Goal: Task Accomplishment & Management: Use online tool/utility

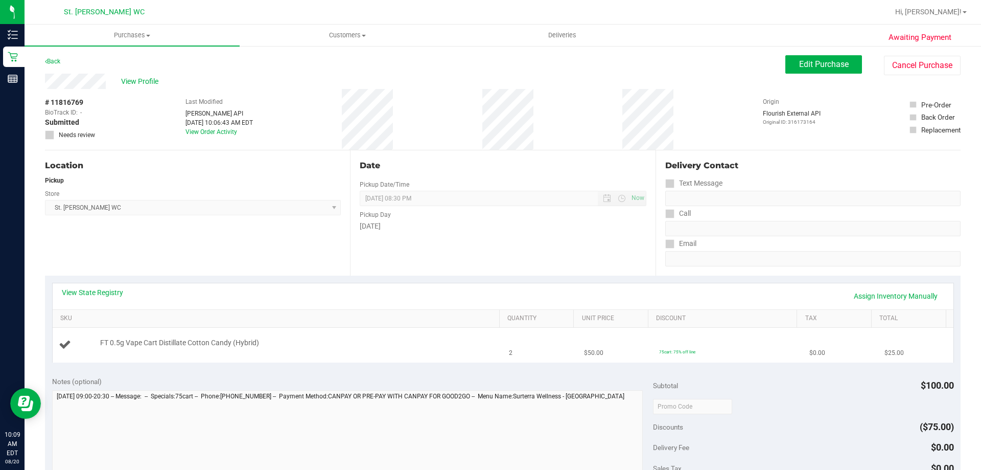
click at [735, 343] on td "75cart: 75% off line" at bounding box center [728, 344] width 150 height 34
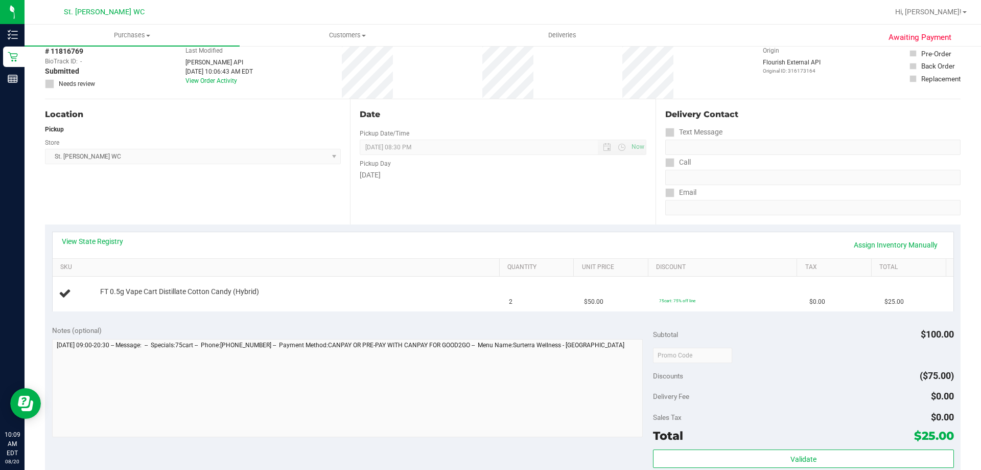
scroll to position [153, 0]
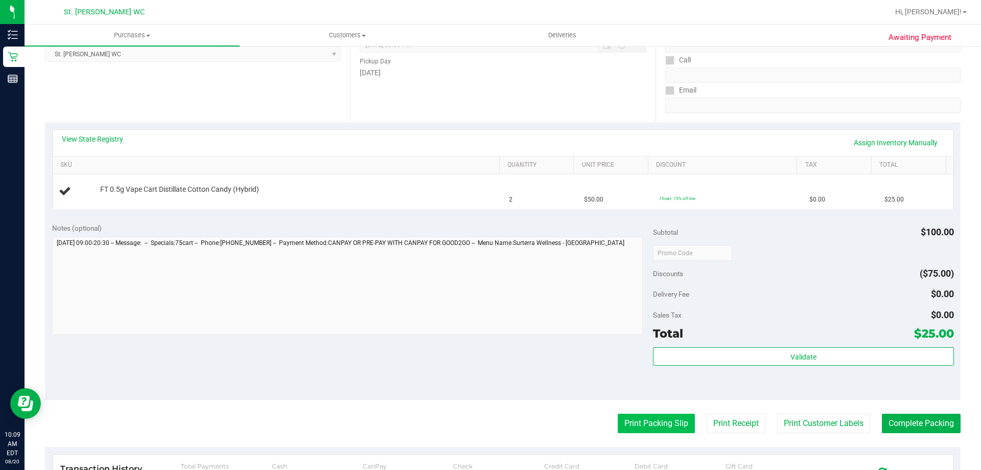
click at [664, 416] on button "Print Packing Slip" at bounding box center [656, 422] width 77 height 19
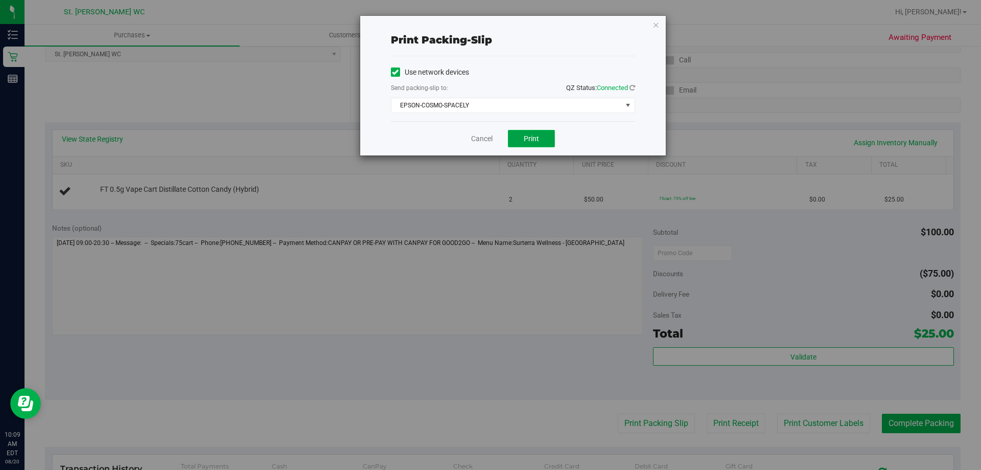
click at [526, 134] on span "Print" at bounding box center [531, 138] width 15 height 8
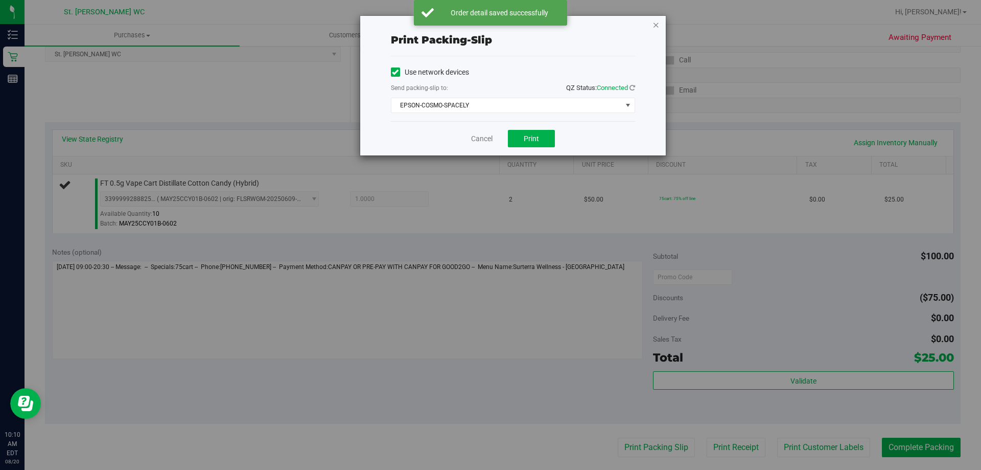
click at [652, 28] on icon "button" at bounding box center [655, 24] width 7 height 12
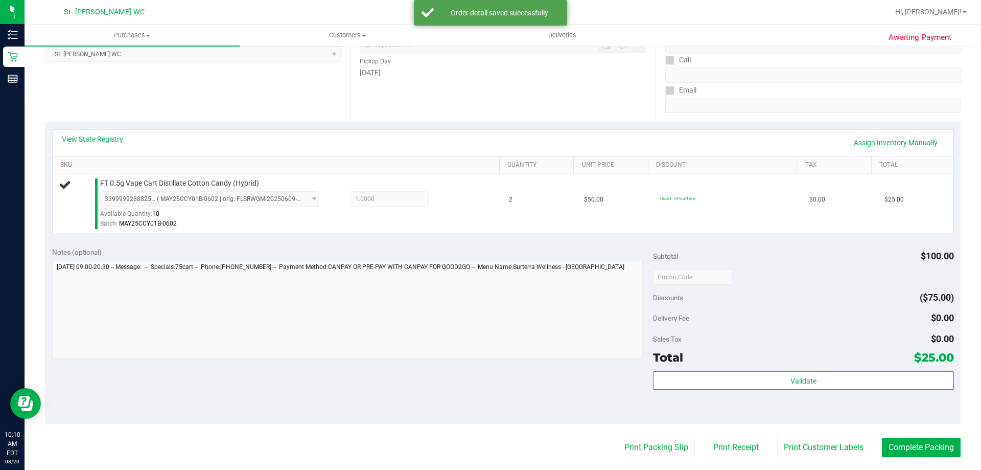
click at [618, 437] on button "Print Packing Slip" at bounding box center [656, 446] width 77 height 19
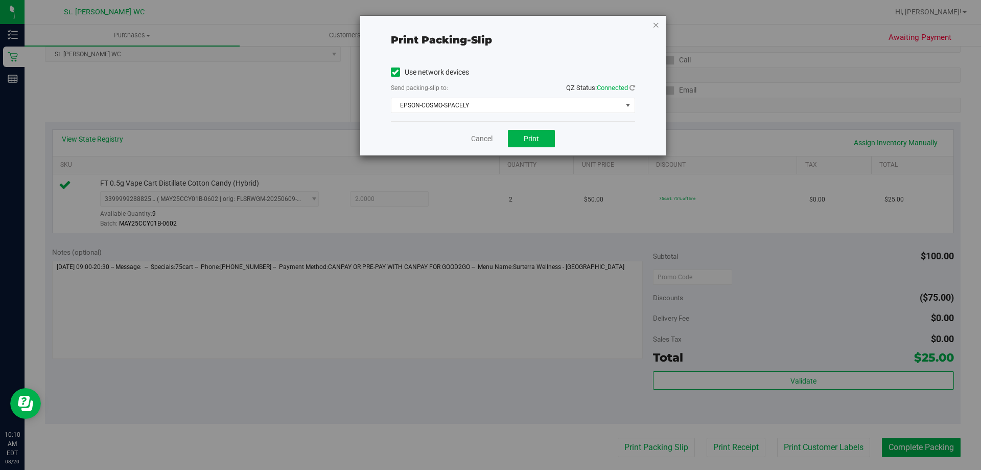
click at [659, 27] on icon "button" at bounding box center [655, 24] width 7 height 12
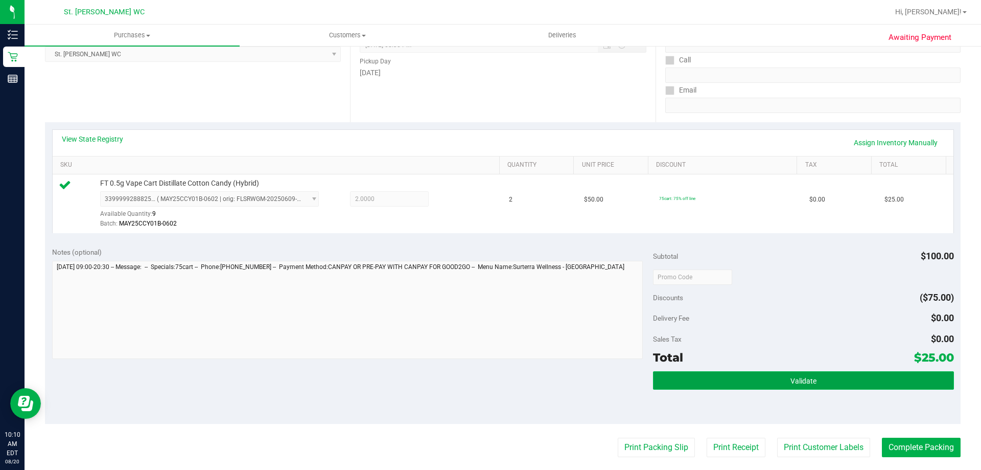
click at [793, 380] on span "Validate" at bounding box center [803, 381] width 26 height 8
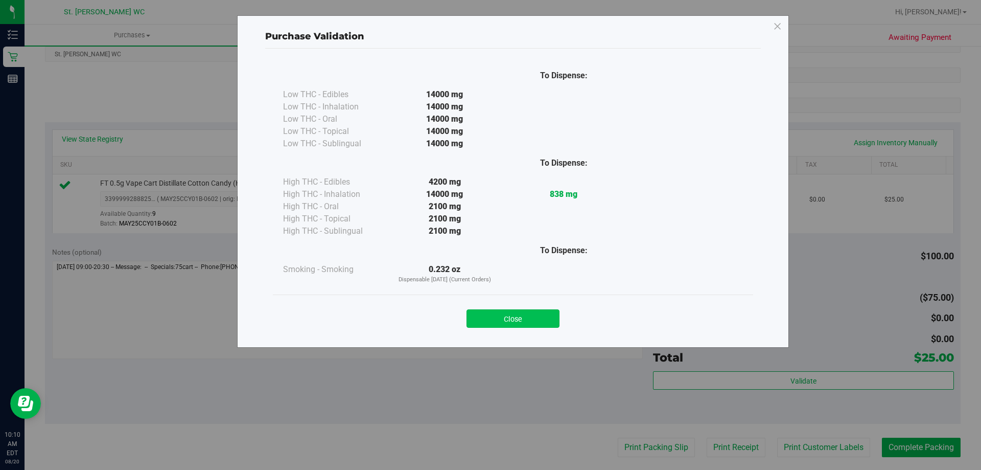
click at [551, 320] on button "Close" at bounding box center [512, 318] width 93 height 18
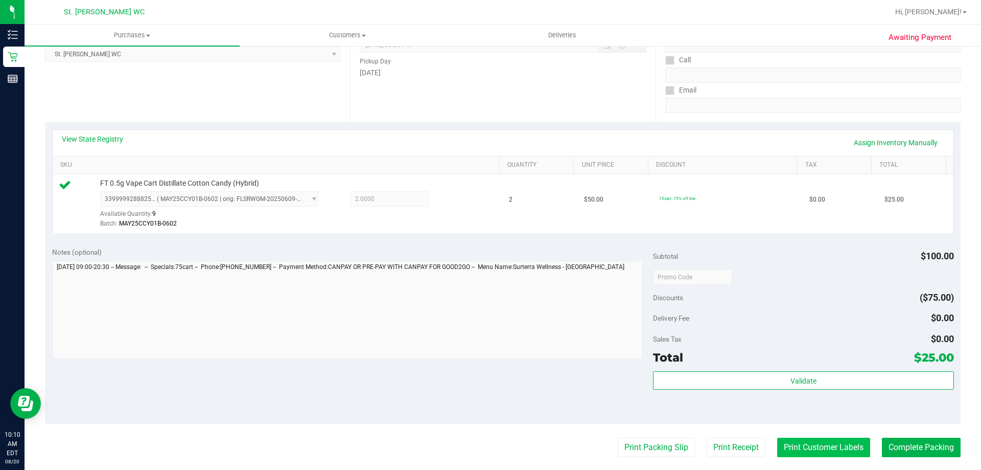
click at [800, 445] on button "Print Customer Labels" at bounding box center [823, 446] width 93 height 19
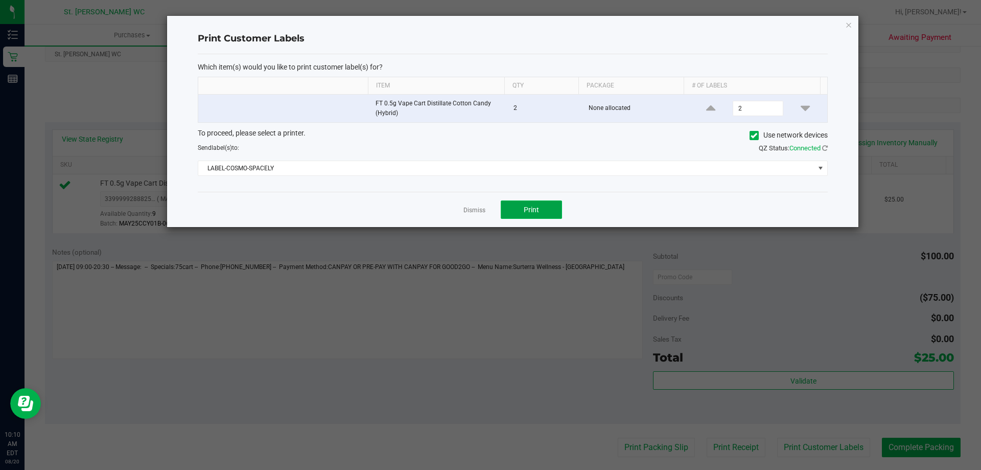
click at [554, 216] on button "Print" at bounding box center [531, 209] width 61 height 18
click at [845, 27] on icon "button" at bounding box center [848, 24] width 7 height 12
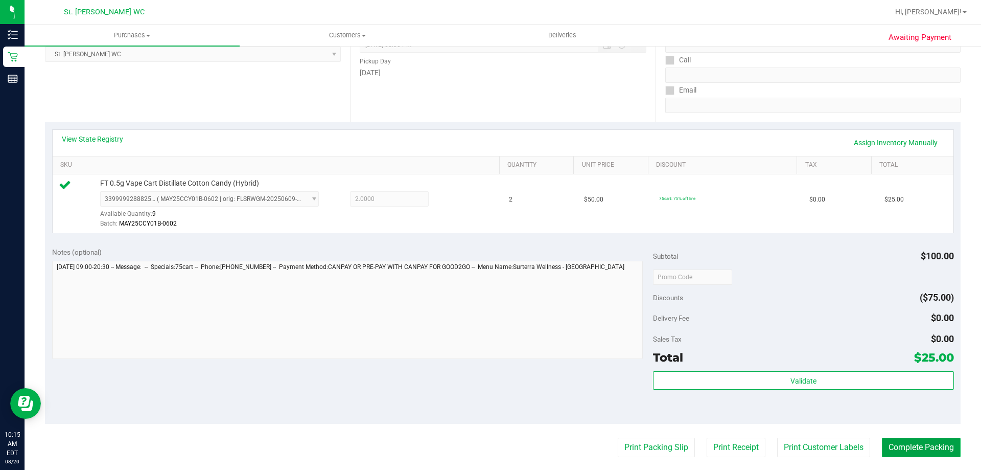
click at [896, 452] on button "Complete Packing" at bounding box center [921, 446] width 79 height 19
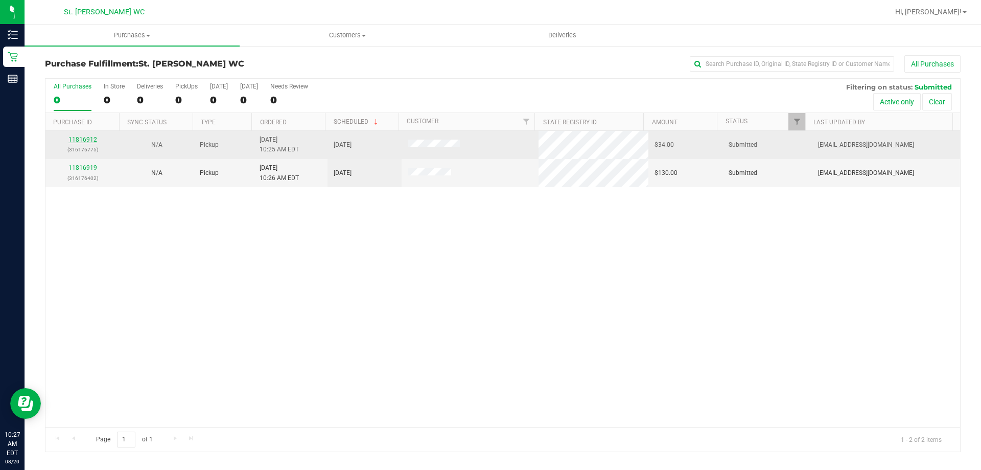
click at [85, 139] on link "11816912" at bounding box center [82, 139] width 29 height 7
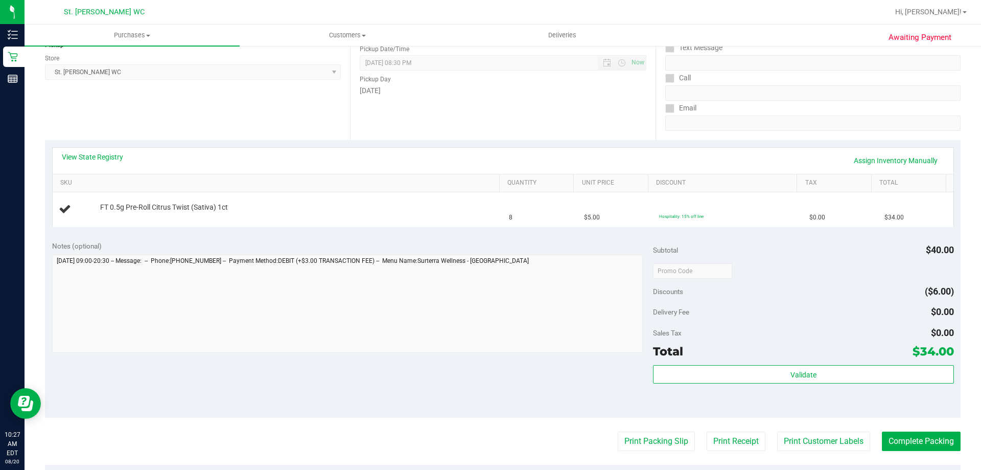
scroll to position [153, 0]
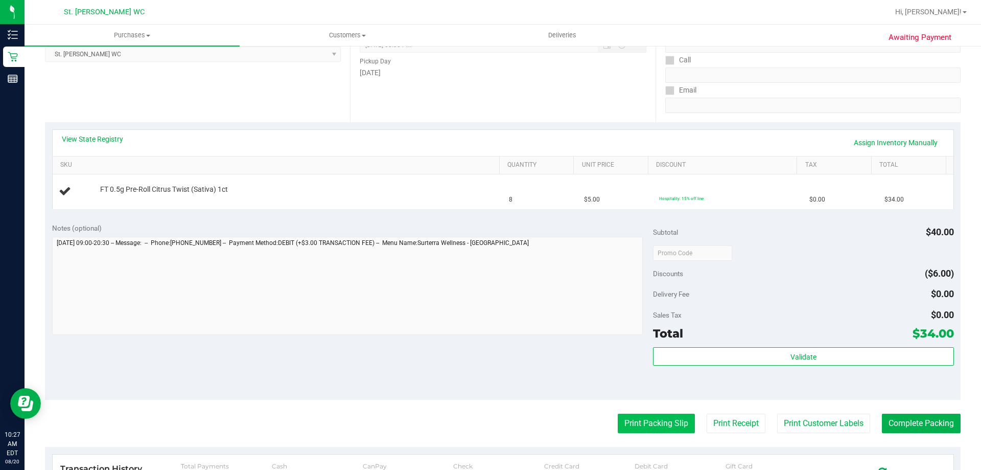
click at [639, 428] on button "Print Packing Slip" at bounding box center [656, 422] width 77 height 19
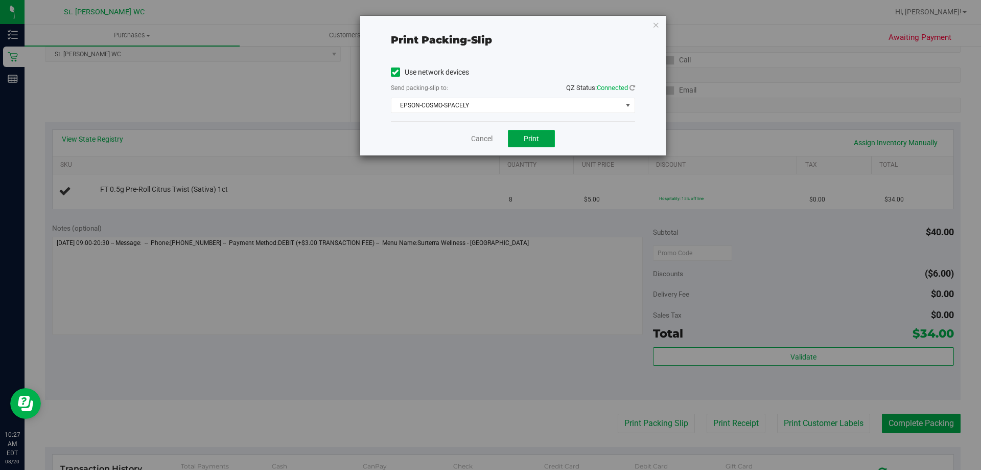
click at [525, 138] on span "Print" at bounding box center [531, 138] width 15 height 8
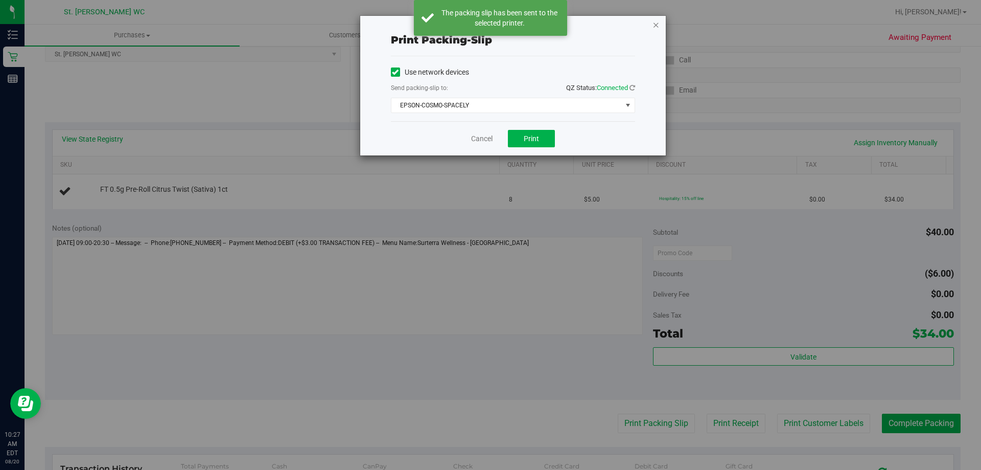
click at [654, 22] on icon "button" at bounding box center [655, 24] width 7 height 12
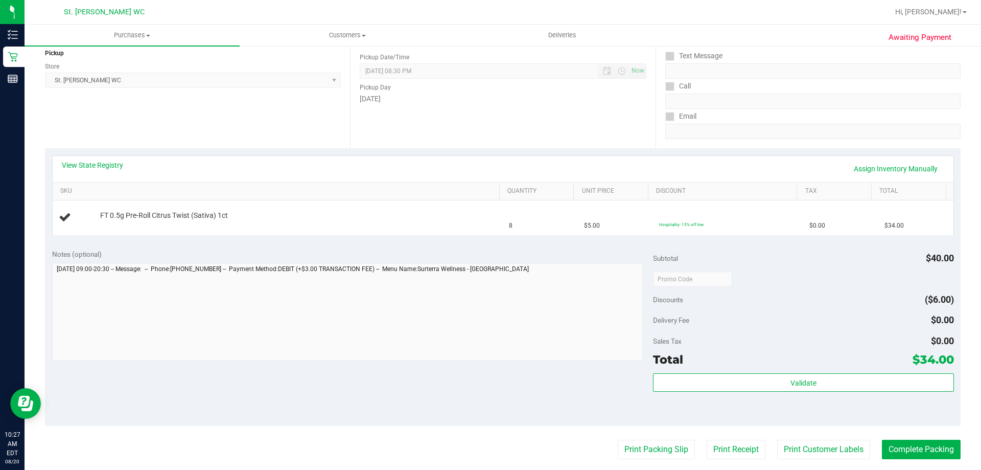
scroll to position [102, 0]
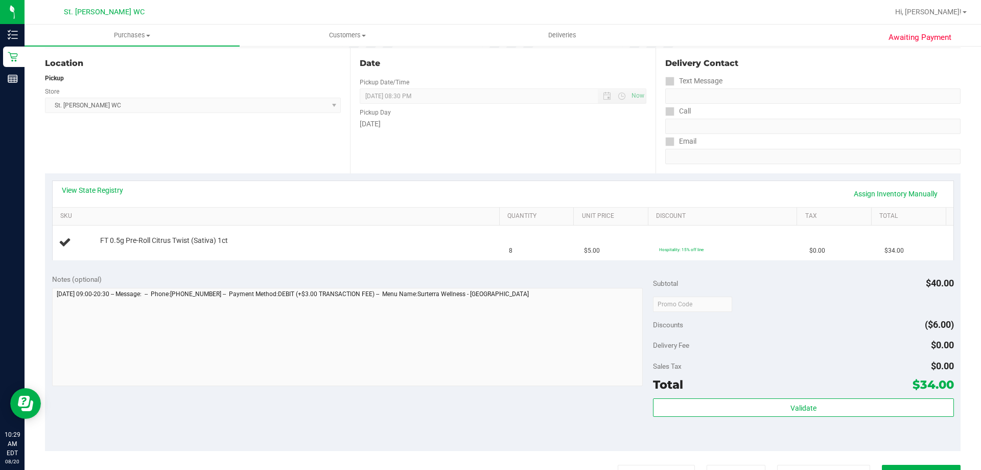
click at [618, 464] on button "Print Packing Slip" at bounding box center [656, 473] width 77 height 19
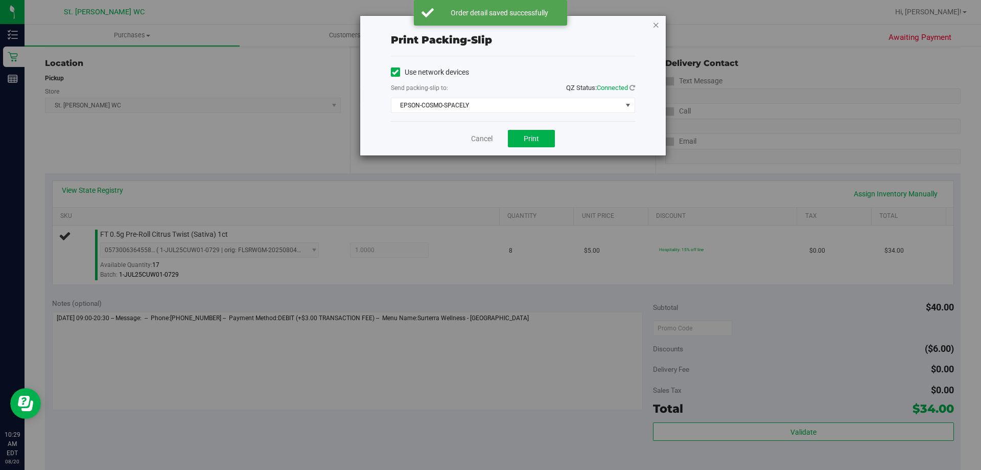
click at [656, 26] on icon "button" at bounding box center [655, 24] width 7 height 12
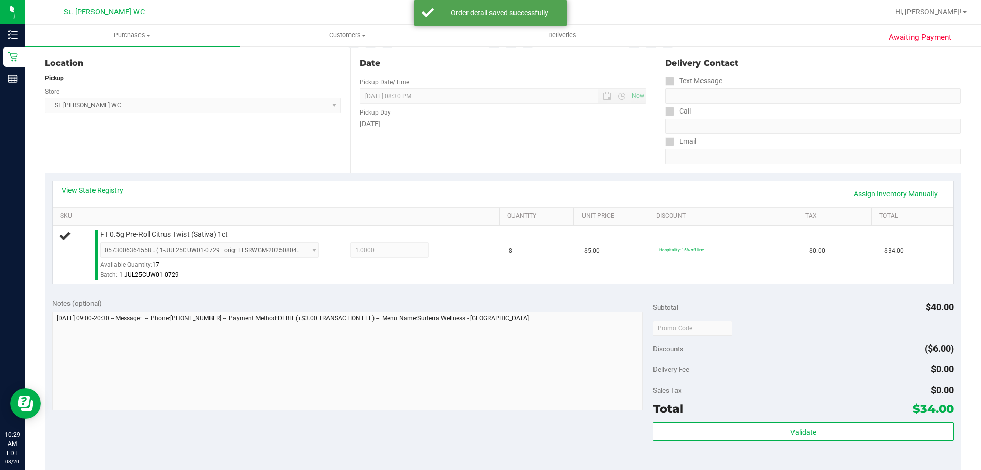
scroll to position [354, 0]
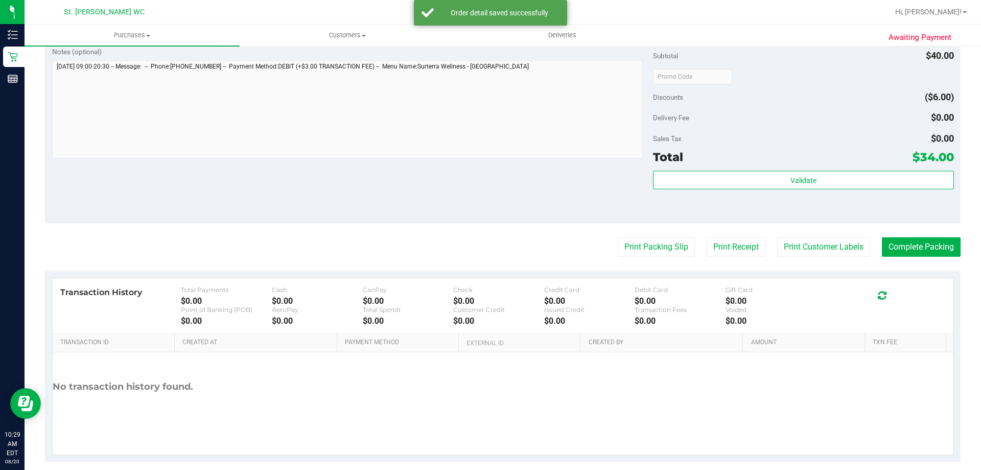
click at [618, 237] on button "Print Packing Slip" at bounding box center [656, 246] width 77 height 19
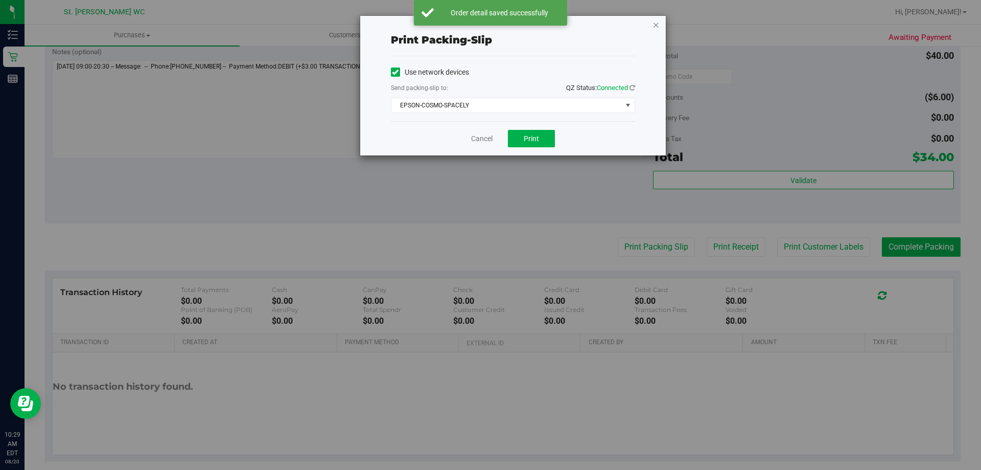
click at [659, 22] on icon "button" at bounding box center [655, 24] width 7 height 12
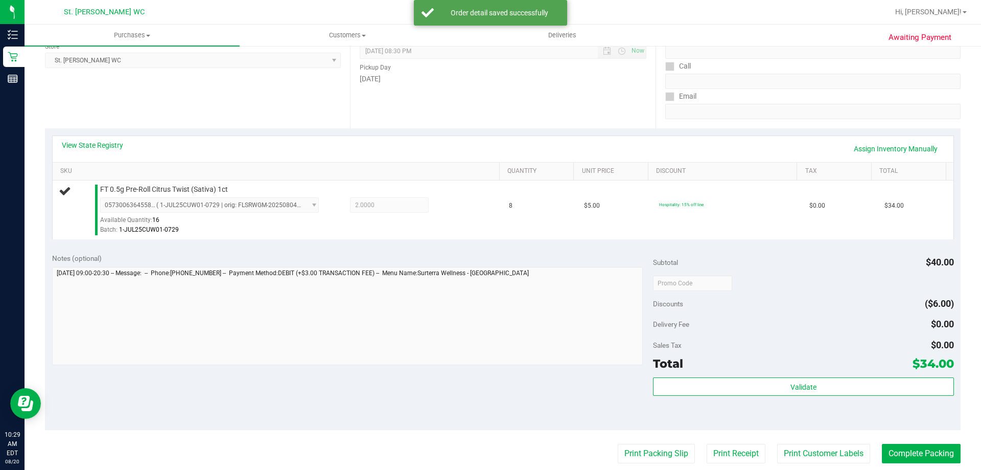
scroll to position [145, 0]
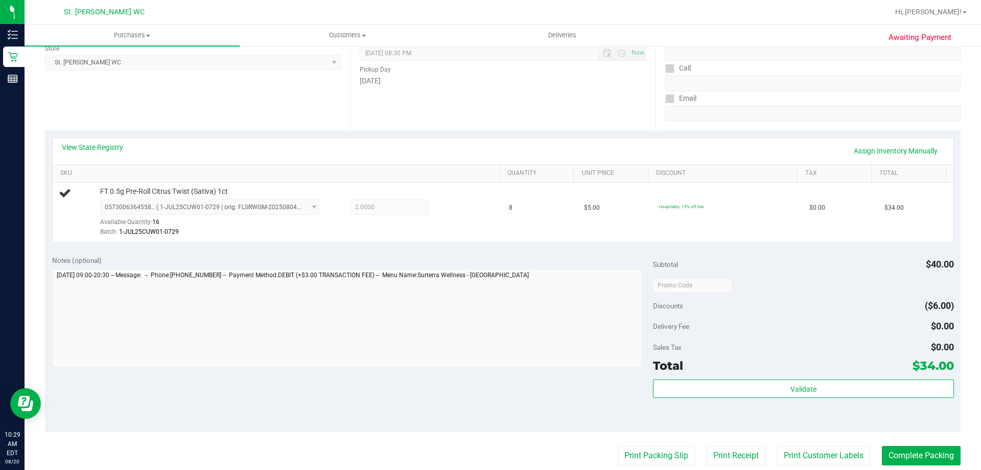
click at [618, 445] on button "Print Packing Slip" at bounding box center [656, 454] width 77 height 19
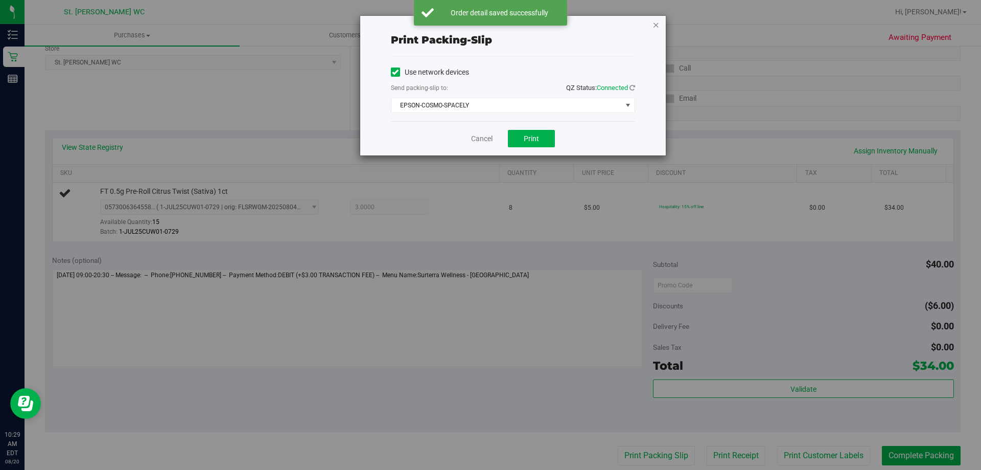
click at [655, 24] on icon "button" at bounding box center [655, 24] width 7 height 12
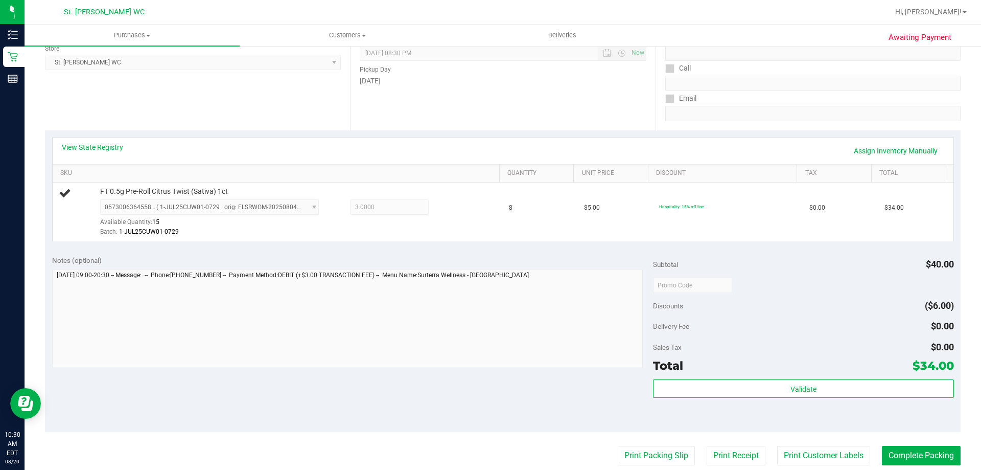
click at [618, 445] on button "Print Packing Slip" at bounding box center [656, 454] width 77 height 19
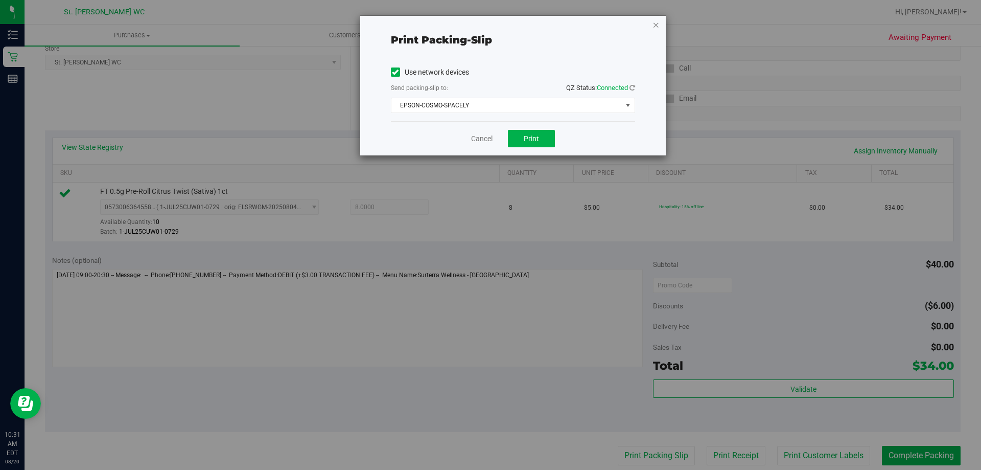
click at [654, 28] on icon "button" at bounding box center [655, 24] width 7 height 12
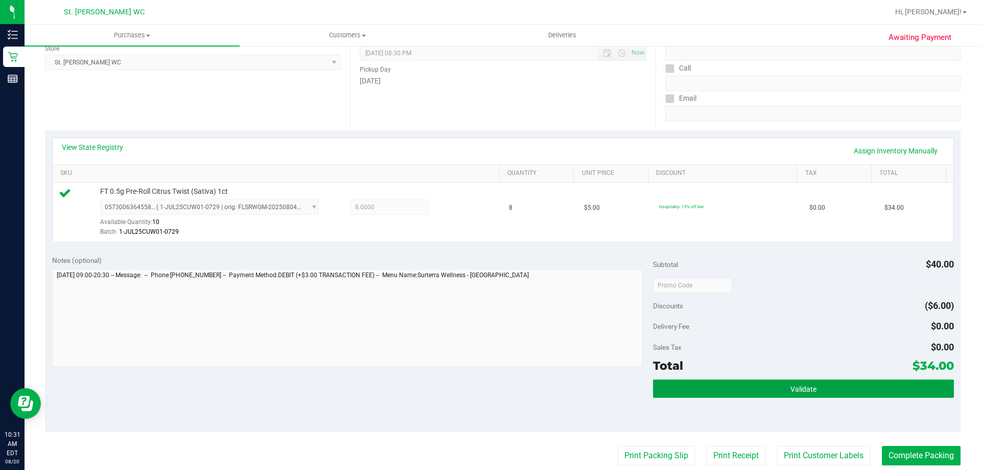
click at [714, 388] on button "Validate" at bounding box center [803, 388] width 300 height 18
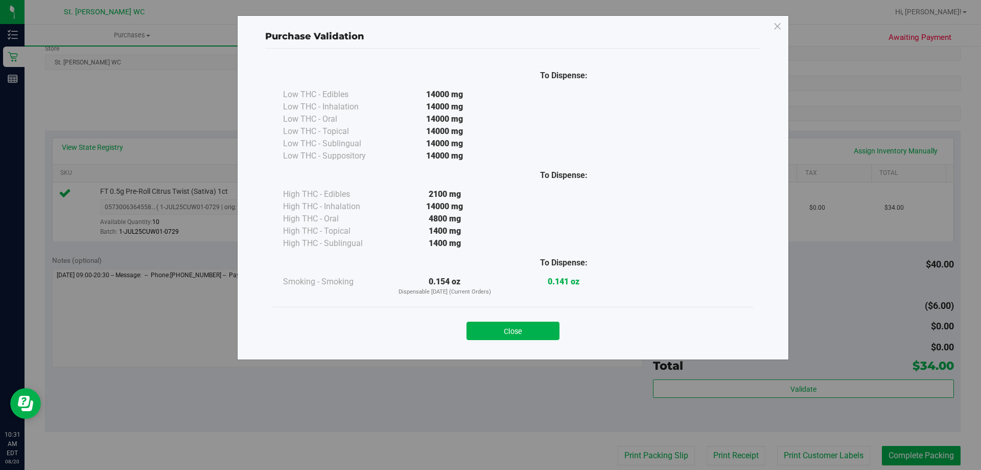
click at [544, 320] on div "Close" at bounding box center [512, 328] width 465 height 26
click at [539, 326] on button "Close" at bounding box center [512, 330] width 93 height 18
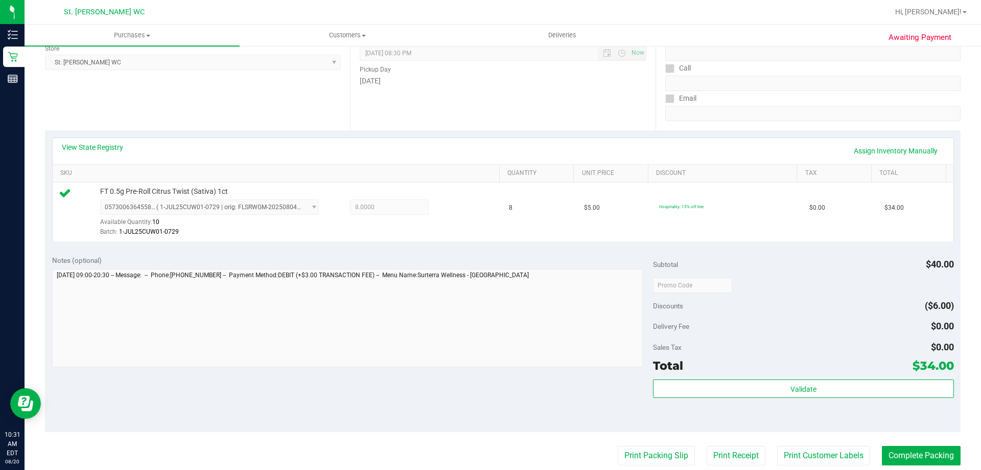
click at [804, 444] on purchase-details "Back Edit Purchase Cancel Purchase View Profile # 11816912 BioTrack ID: - Submi…" at bounding box center [503, 290] width 916 height 760
click at [805, 451] on button "Print Customer Labels" at bounding box center [823, 454] width 93 height 19
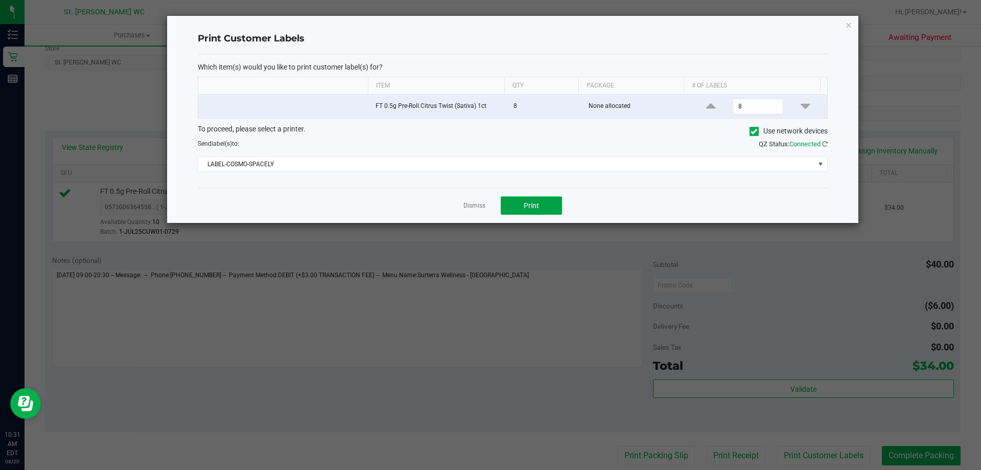
click at [548, 208] on button "Print" at bounding box center [531, 205] width 61 height 18
click at [549, 203] on button "Print" at bounding box center [531, 205] width 61 height 18
click at [851, 25] on icon "button" at bounding box center [848, 24] width 7 height 12
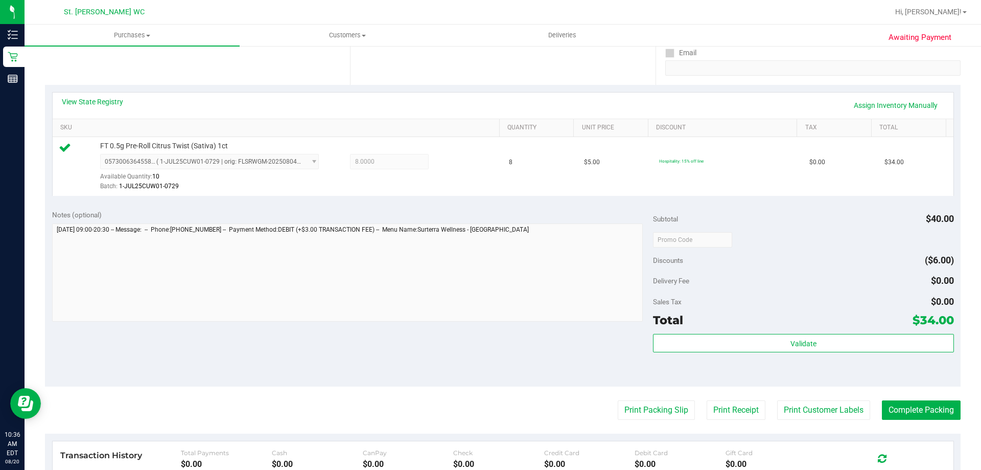
scroll to position [247, 0]
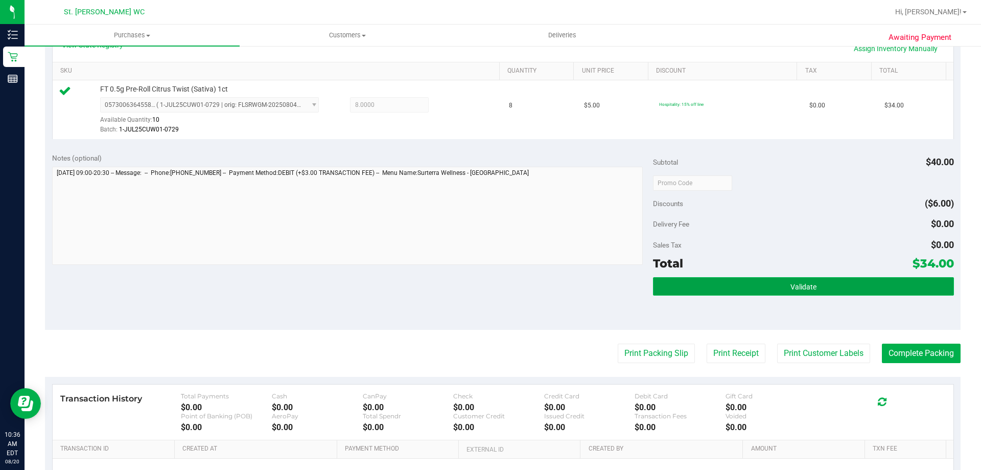
click at [846, 281] on button "Validate" at bounding box center [803, 286] width 300 height 18
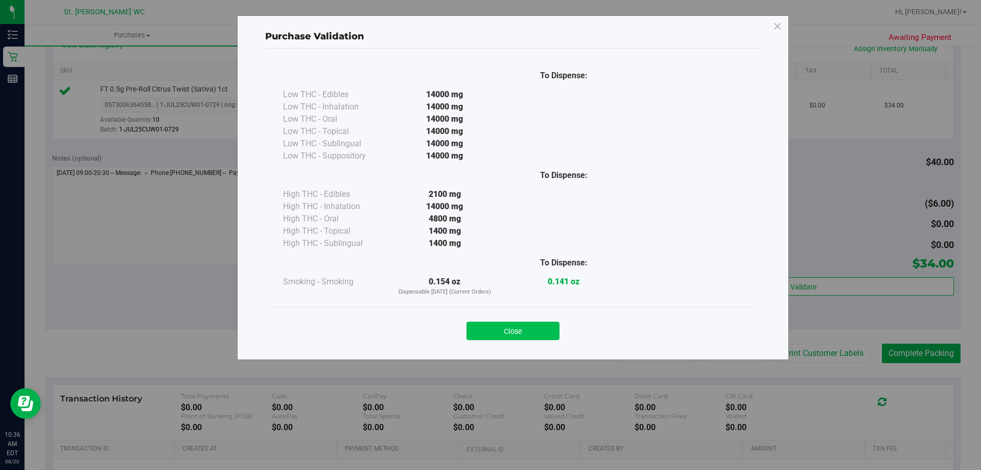
click at [525, 330] on button "Close" at bounding box center [512, 330] width 93 height 18
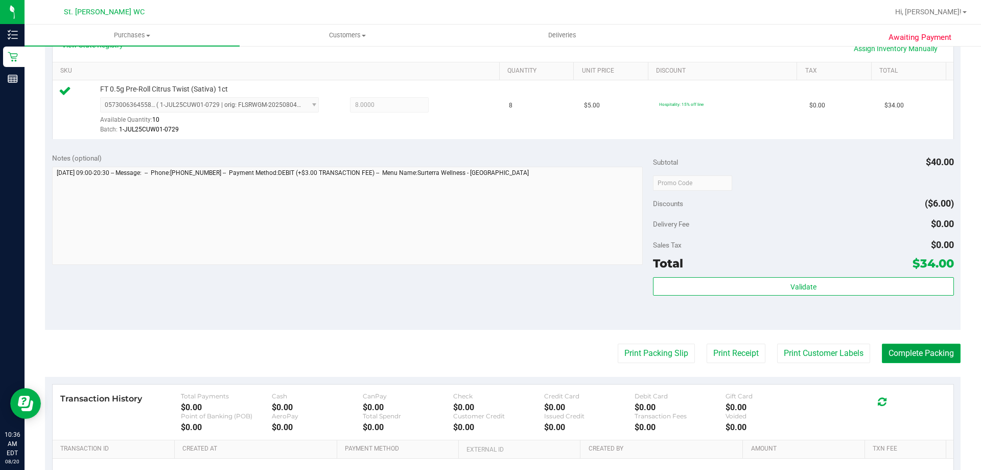
click at [882, 347] on button "Complete Packing" at bounding box center [921, 352] width 79 height 19
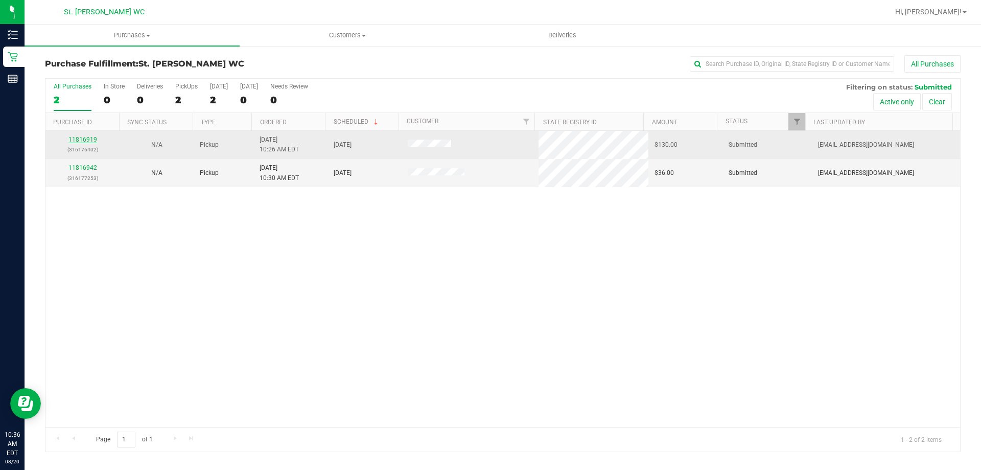
click at [89, 140] on link "11816919" at bounding box center [82, 139] width 29 height 7
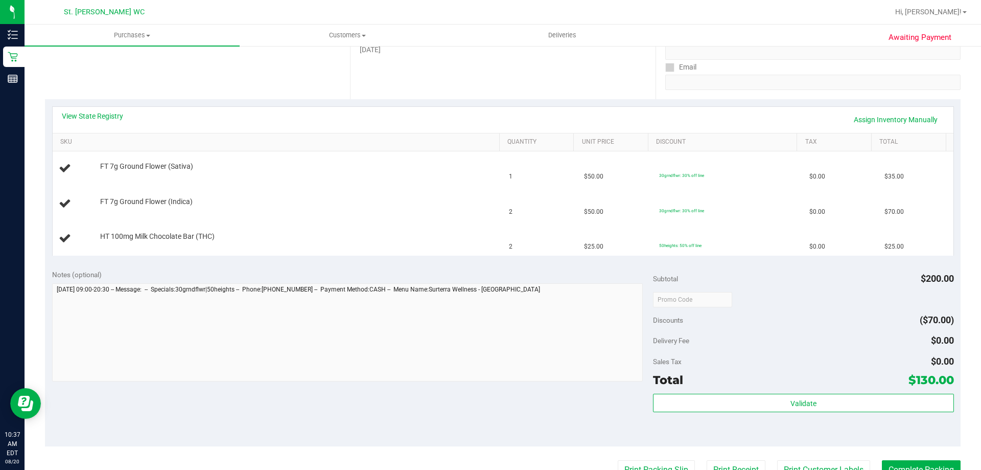
scroll to position [255, 0]
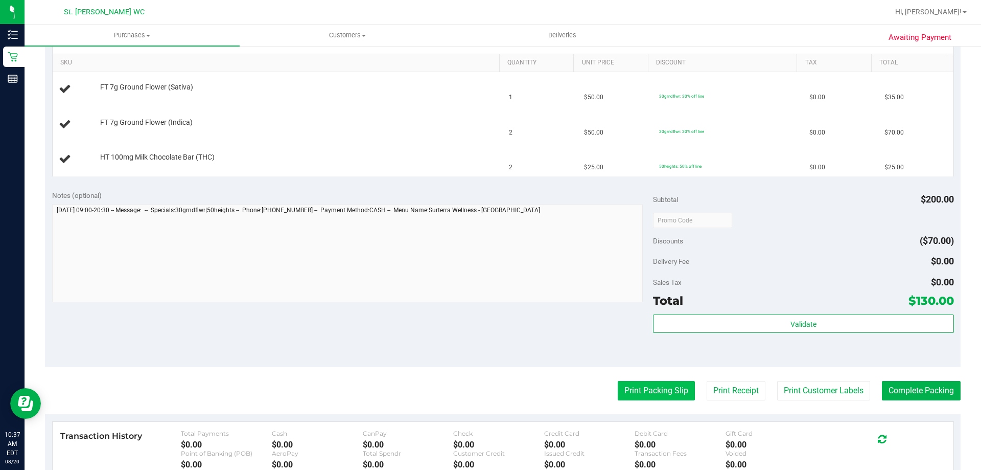
click at [618, 386] on button "Print Packing Slip" at bounding box center [656, 390] width 77 height 19
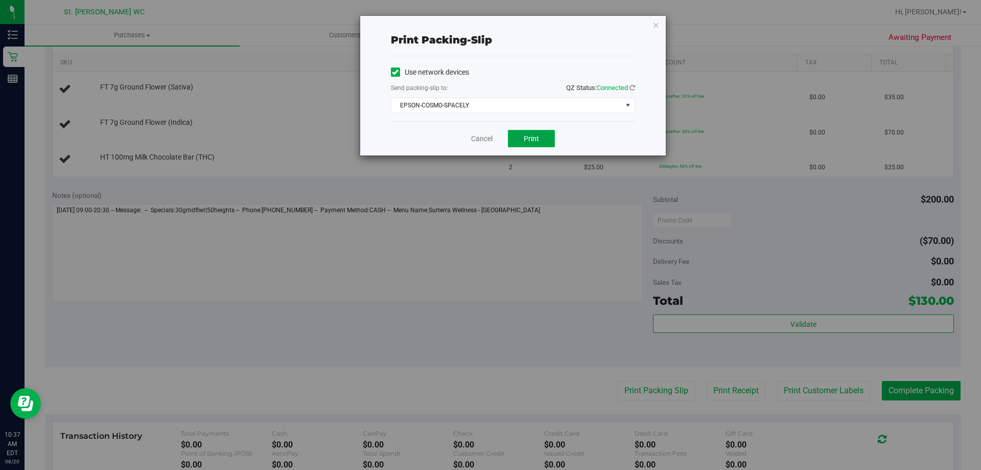
click at [534, 132] on button "Print" at bounding box center [531, 138] width 47 height 17
click at [656, 24] on icon "button" at bounding box center [655, 24] width 7 height 12
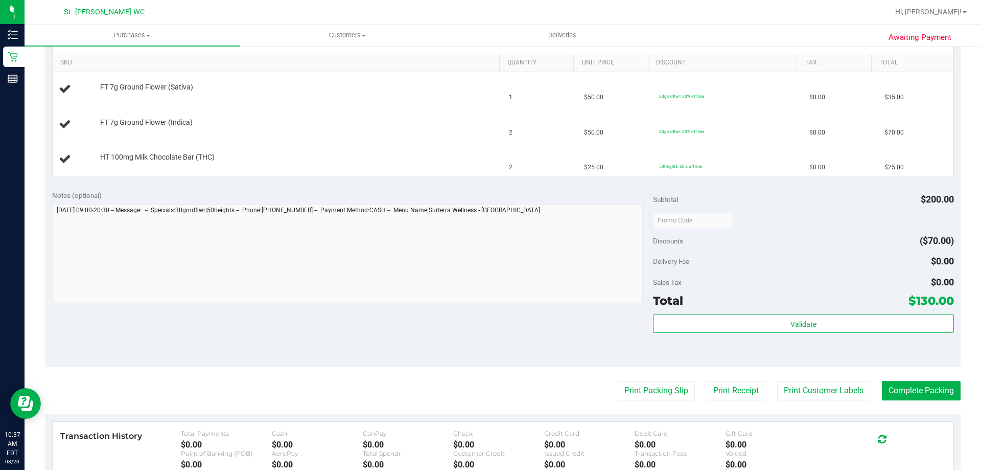
drag, startPoint x: 656, startPoint y: 24, endPoint x: 527, endPoint y: 338, distance: 339.7
click at [527, 338] on div "Notes (optional) Subtotal $200.00 Discounts ($70.00) Delivery Fee $0.00 Sales T…" at bounding box center [503, 275] width 916 height 184
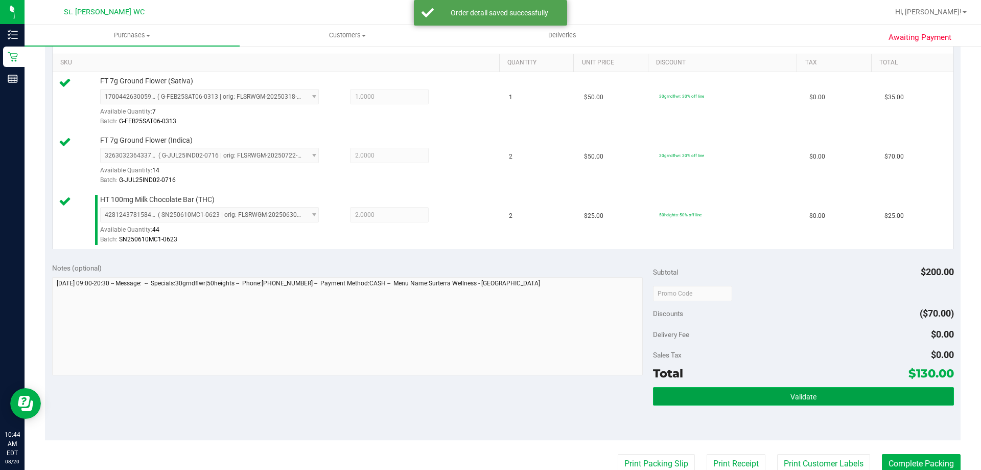
click at [779, 391] on button "Validate" at bounding box center [803, 396] width 300 height 18
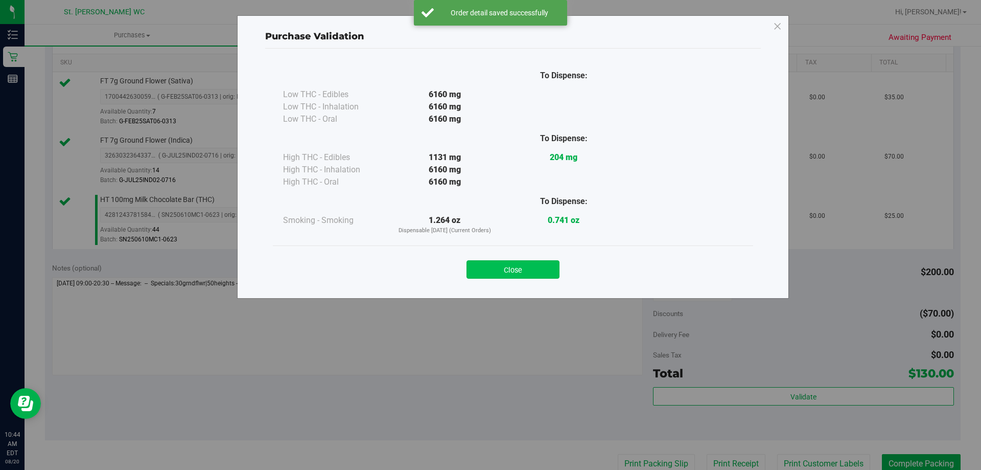
click at [537, 268] on button "Close" at bounding box center [512, 269] width 93 height 18
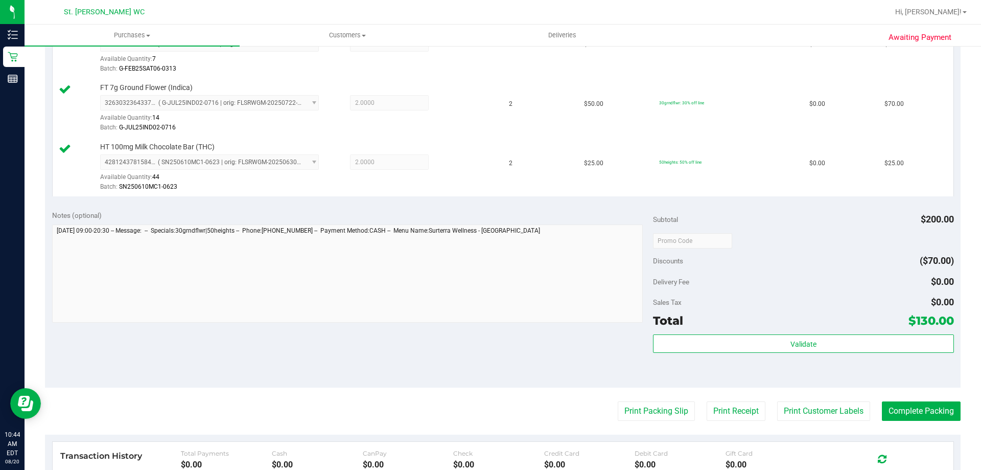
scroll to position [358, 0]
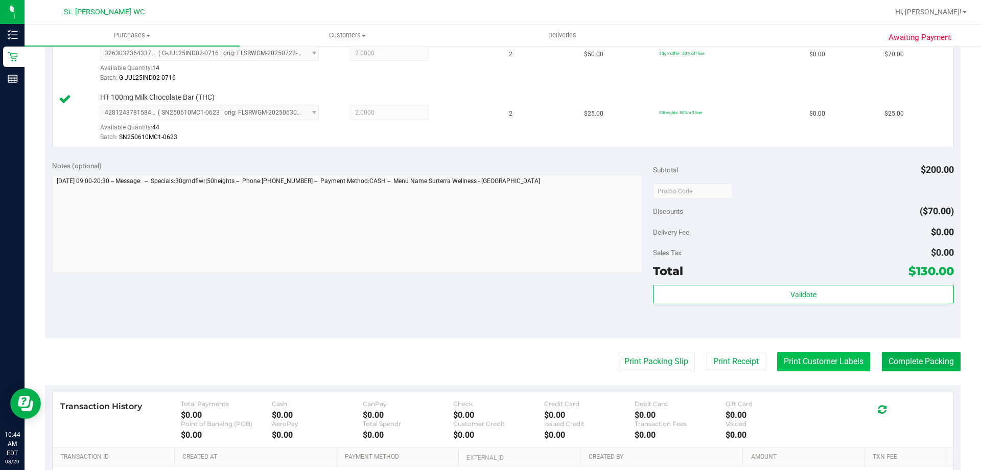
click at [804, 363] on button "Print Customer Labels" at bounding box center [823, 360] width 93 height 19
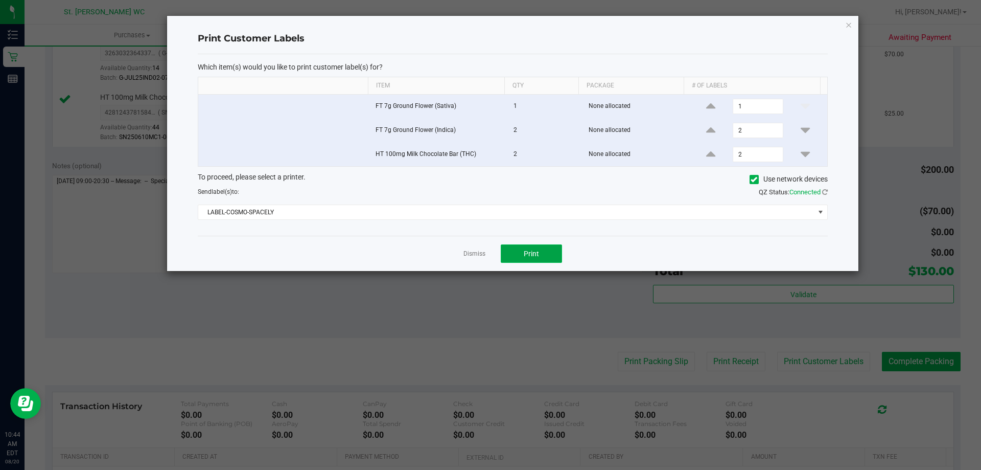
click at [539, 256] on button "Print" at bounding box center [531, 253] width 61 height 18
click at [848, 26] on icon "button" at bounding box center [848, 24] width 7 height 12
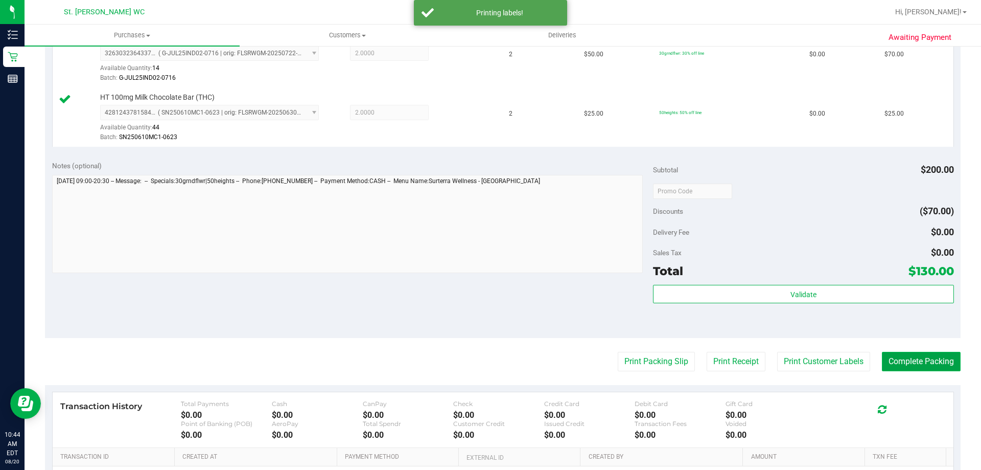
click at [902, 361] on button "Complete Packing" at bounding box center [921, 360] width 79 height 19
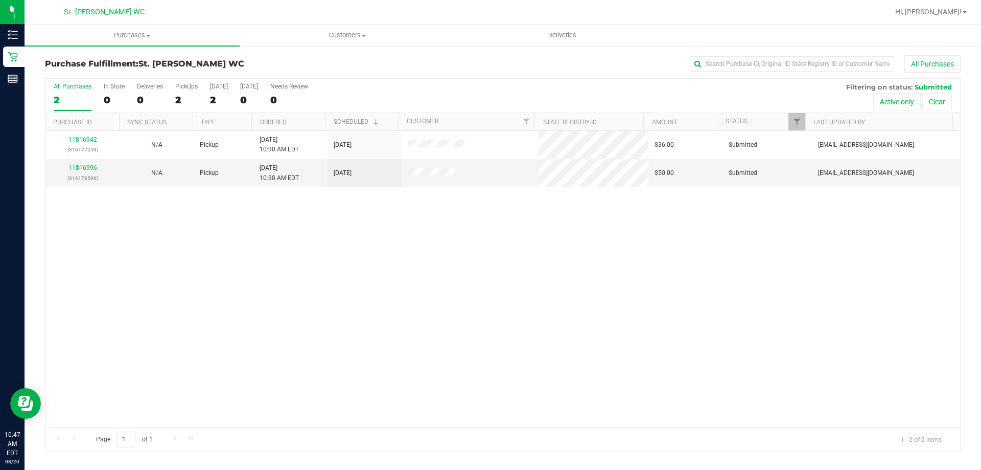
click at [376, 290] on div "11816942 (316177253) N/A Pickup 8/20/2025 10:30 AM EDT 8/20/2025 $36.00 Submitt…" at bounding box center [502, 279] width 914 height 296
click at [79, 165] on link "11816996" at bounding box center [82, 167] width 29 height 7
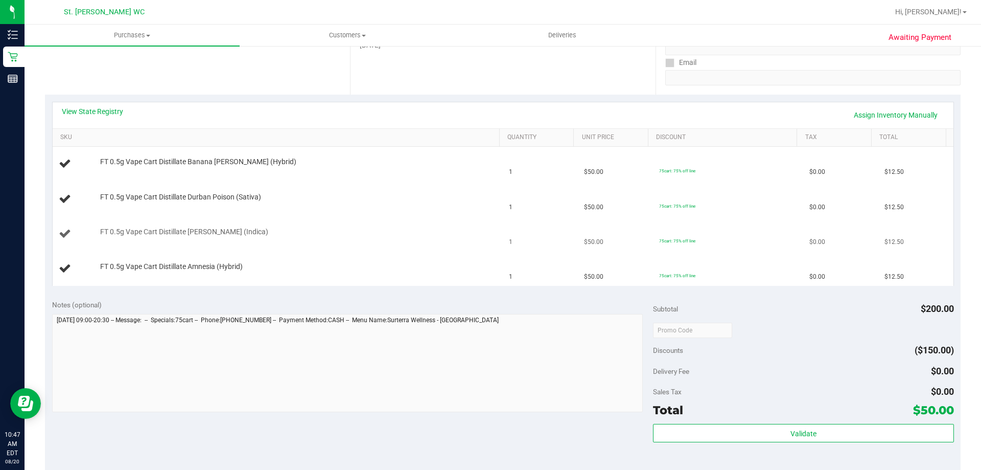
scroll to position [255, 0]
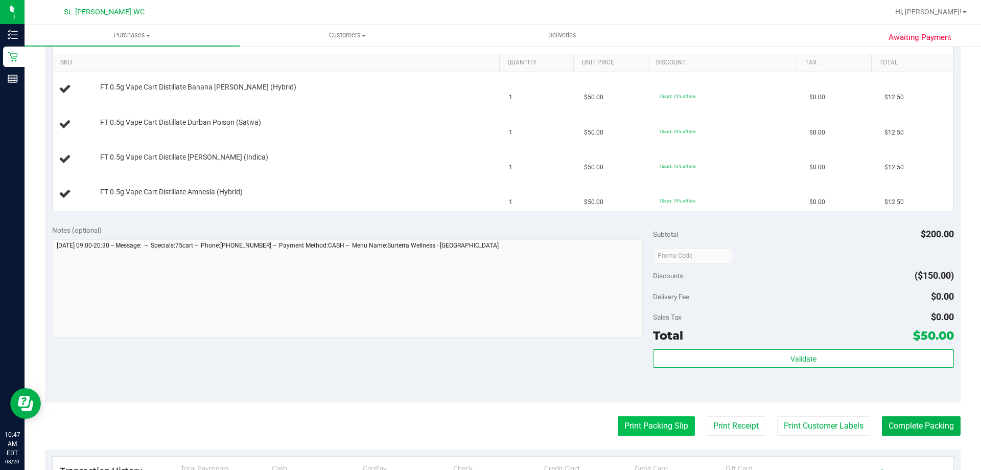
click at [643, 425] on button "Print Packing Slip" at bounding box center [656, 425] width 77 height 19
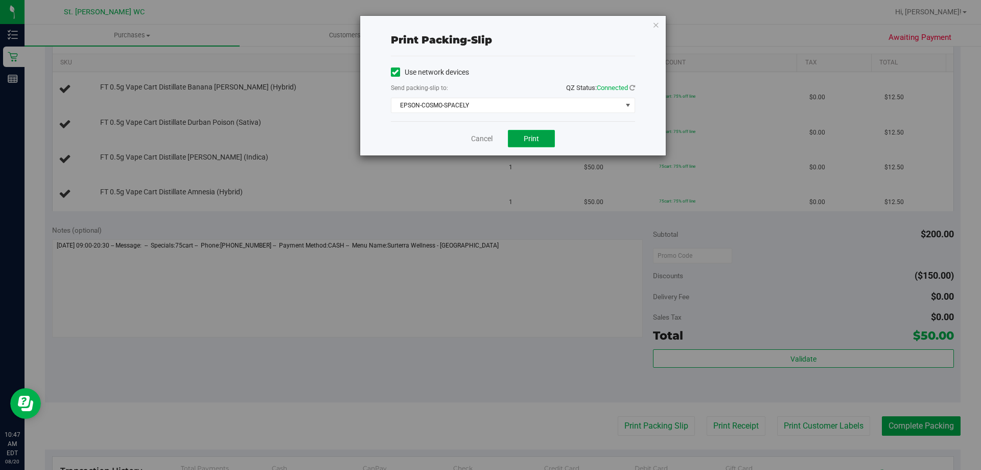
click at [539, 138] on button "Print" at bounding box center [531, 138] width 47 height 17
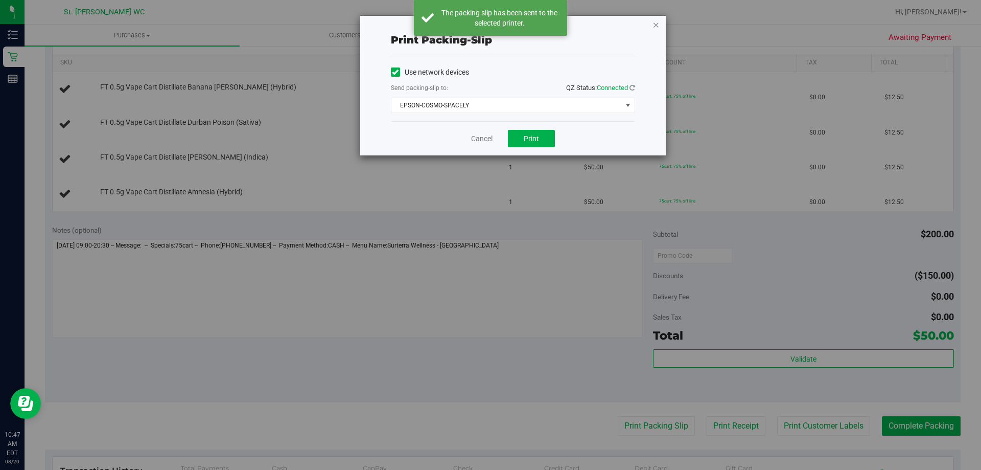
click at [655, 27] on icon "button" at bounding box center [655, 24] width 7 height 12
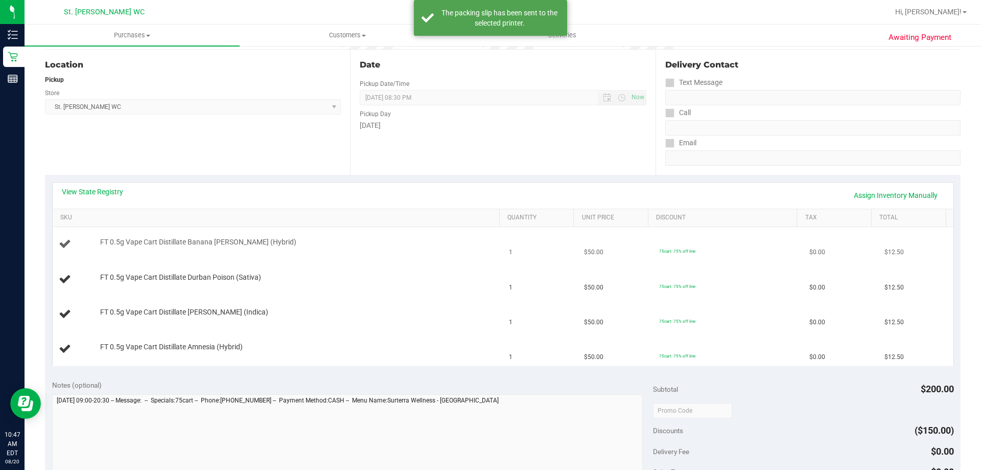
scroll to position [51, 0]
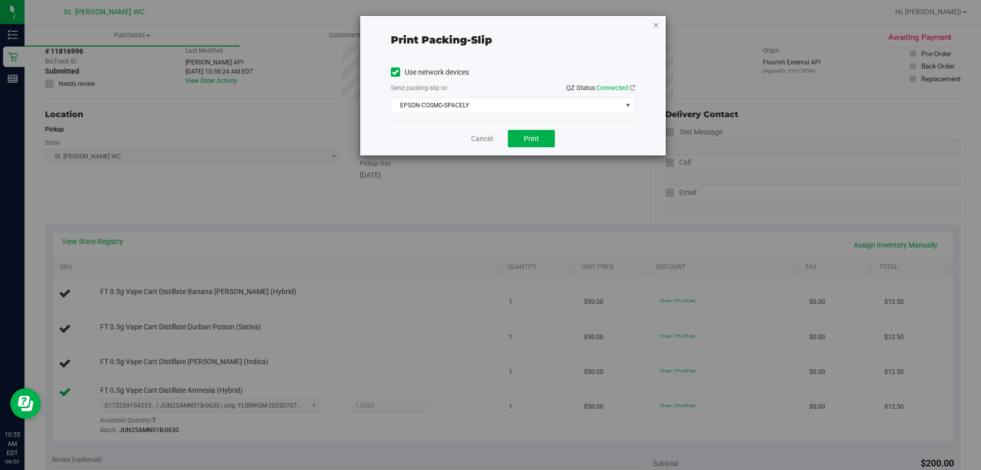
click at [655, 27] on icon "button" at bounding box center [655, 24] width 7 height 12
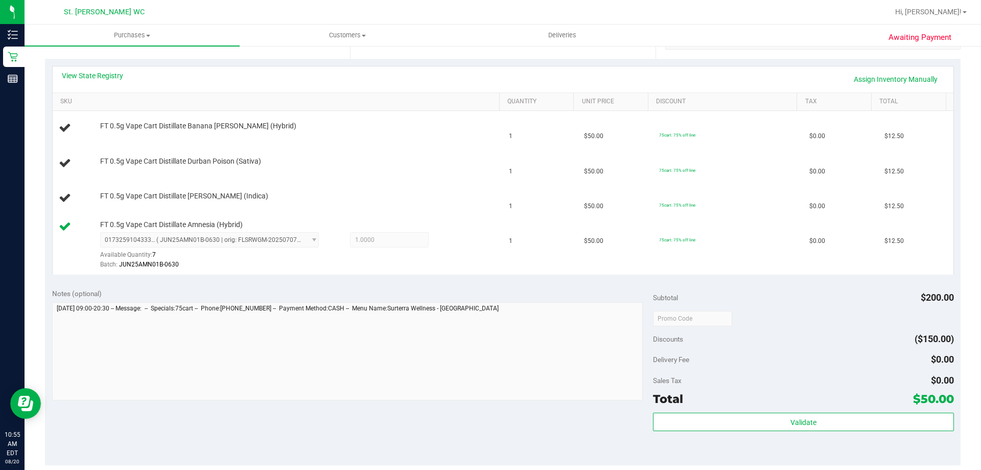
scroll to position [203, 0]
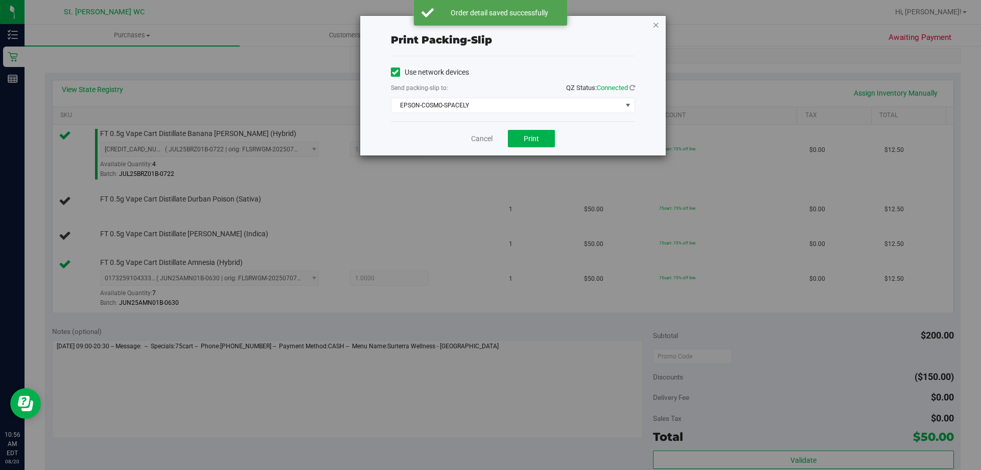
click at [658, 26] on icon "button" at bounding box center [655, 24] width 7 height 12
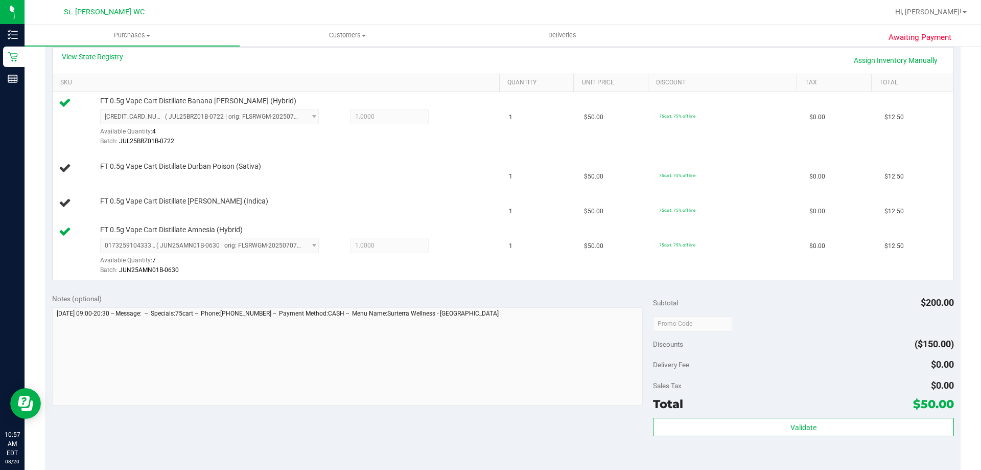
scroll to position [234, 0]
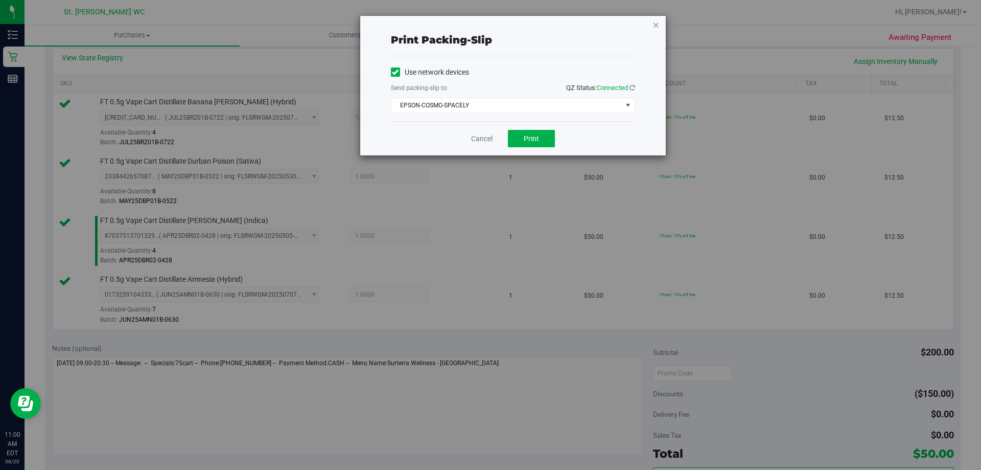
click at [659, 26] on icon "button" at bounding box center [655, 24] width 7 height 12
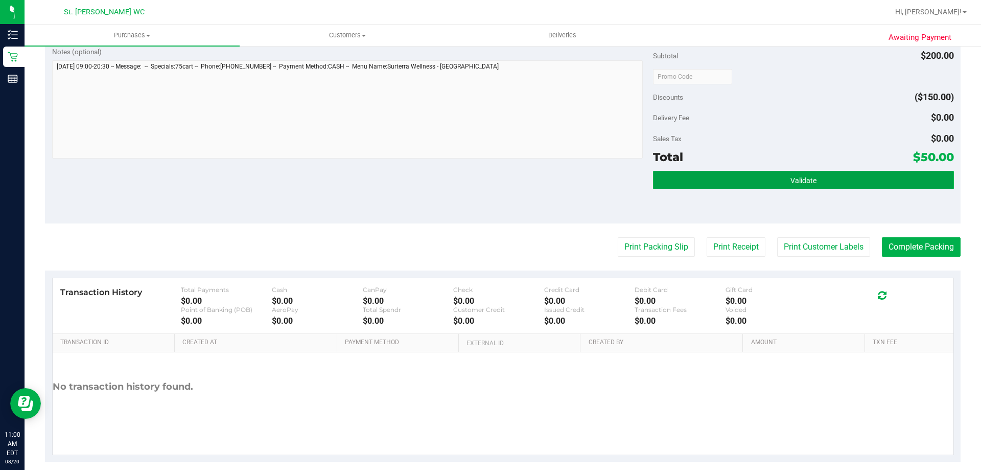
click at [739, 177] on button "Validate" at bounding box center [803, 180] width 300 height 18
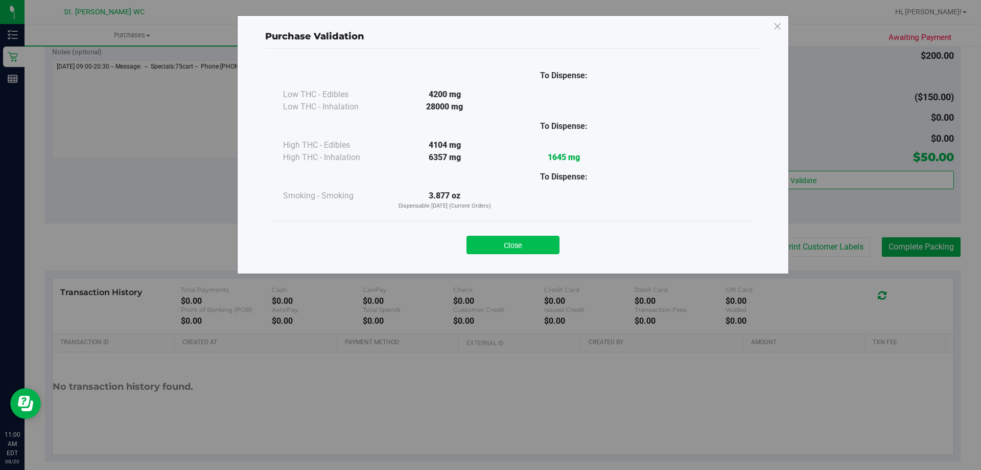
click at [516, 238] on button "Close" at bounding box center [512, 245] width 93 height 18
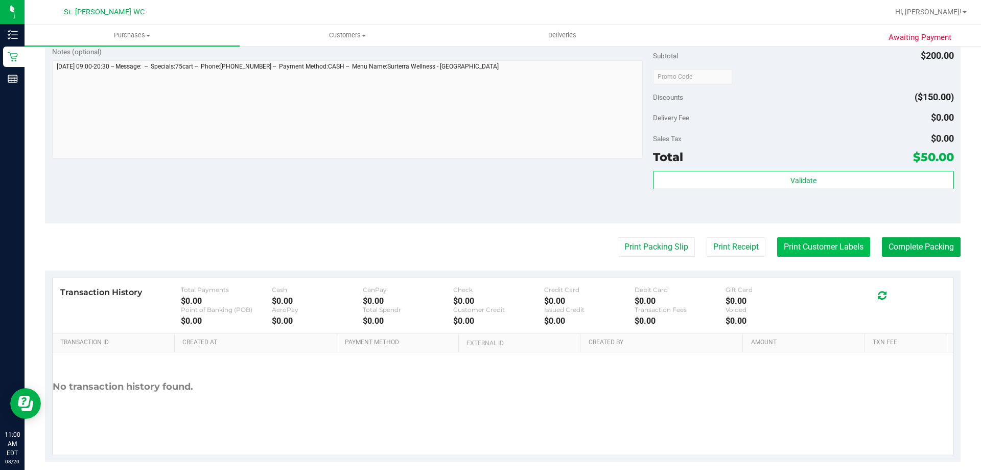
click at [806, 241] on button "Print Customer Labels" at bounding box center [823, 246] width 93 height 19
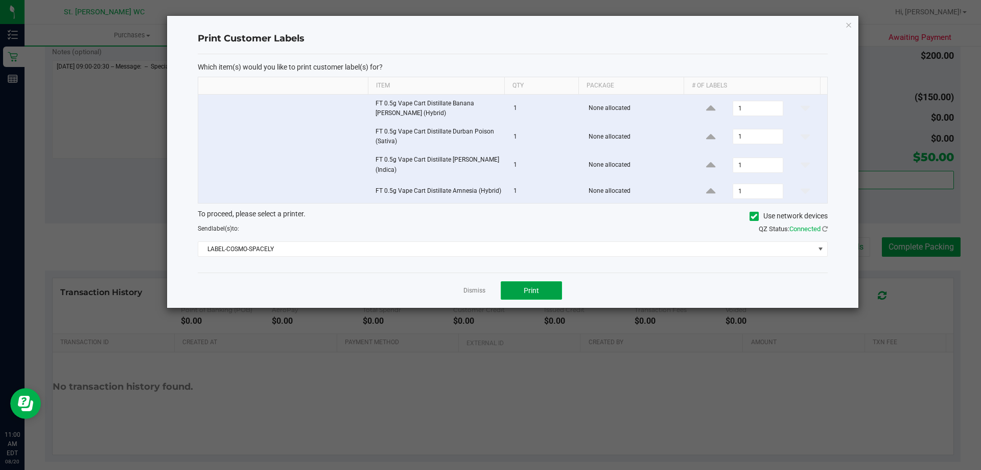
click at [546, 289] on button "Print" at bounding box center [531, 290] width 61 height 18
click at [850, 26] on icon "button" at bounding box center [848, 24] width 7 height 12
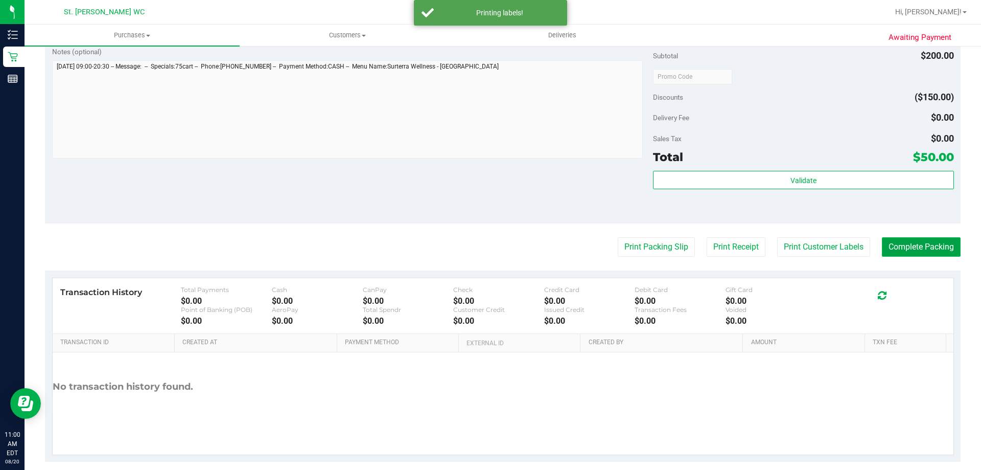
click at [906, 246] on button "Complete Packing" at bounding box center [921, 246] width 79 height 19
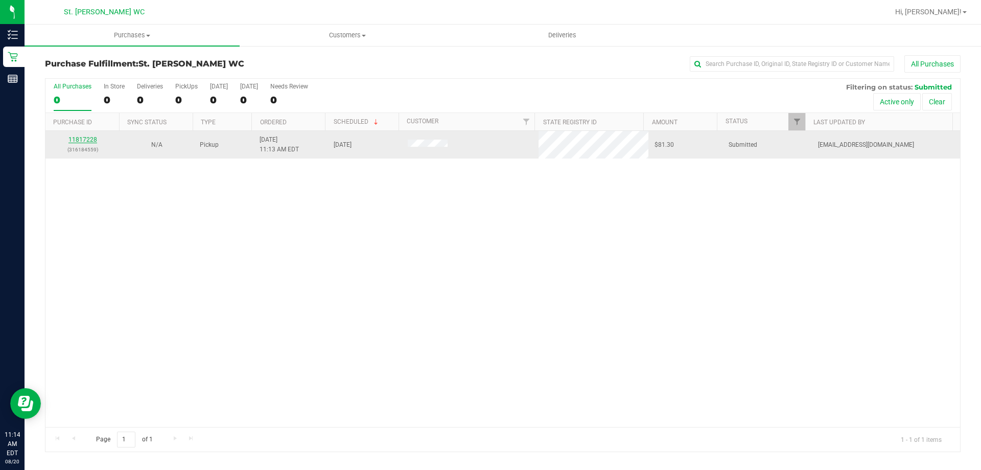
click at [88, 141] on link "11817228" at bounding box center [82, 139] width 29 height 7
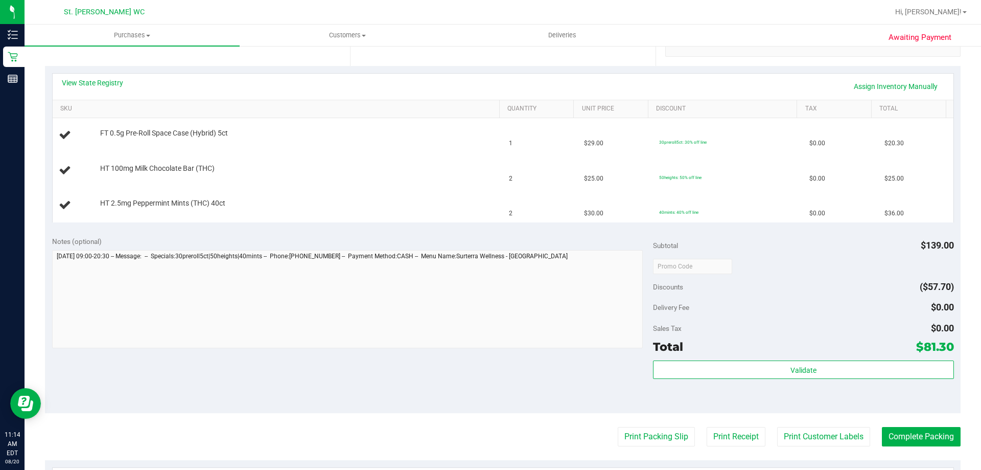
scroll to position [255, 0]
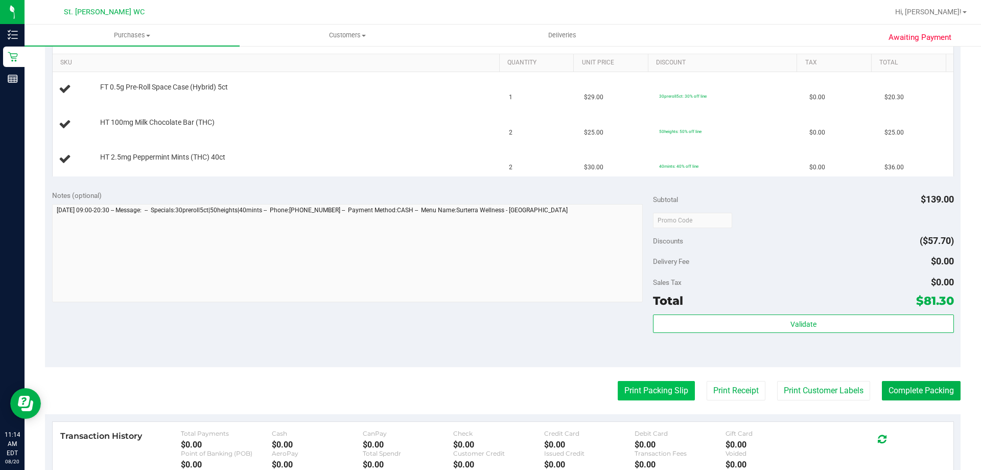
click at [654, 391] on button "Print Packing Slip" at bounding box center [656, 390] width 77 height 19
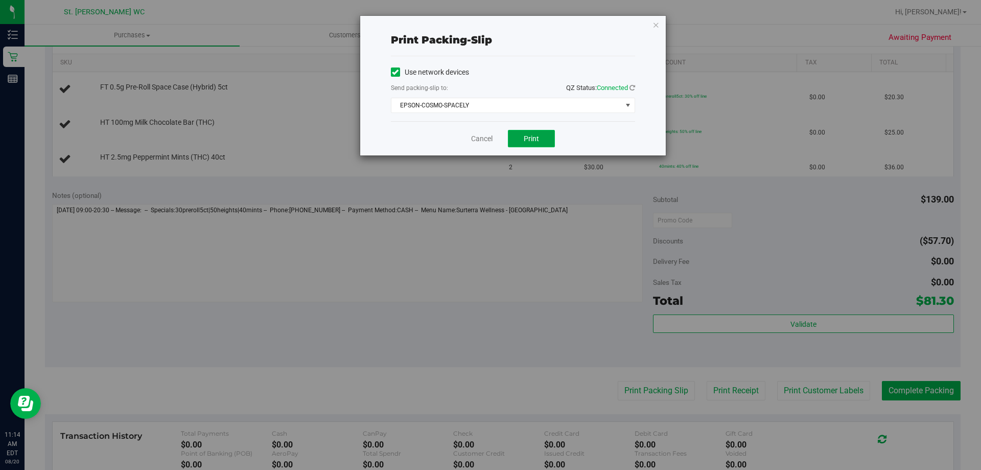
click at [538, 139] on span "Print" at bounding box center [531, 138] width 15 height 8
click at [653, 24] on icon "button" at bounding box center [655, 24] width 7 height 12
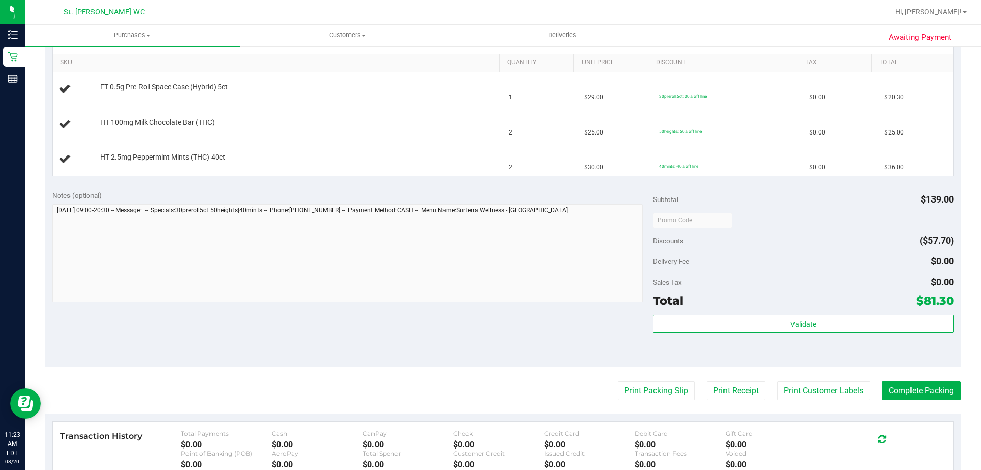
click at [618, 381] on button "Print Packing Slip" at bounding box center [656, 390] width 77 height 19
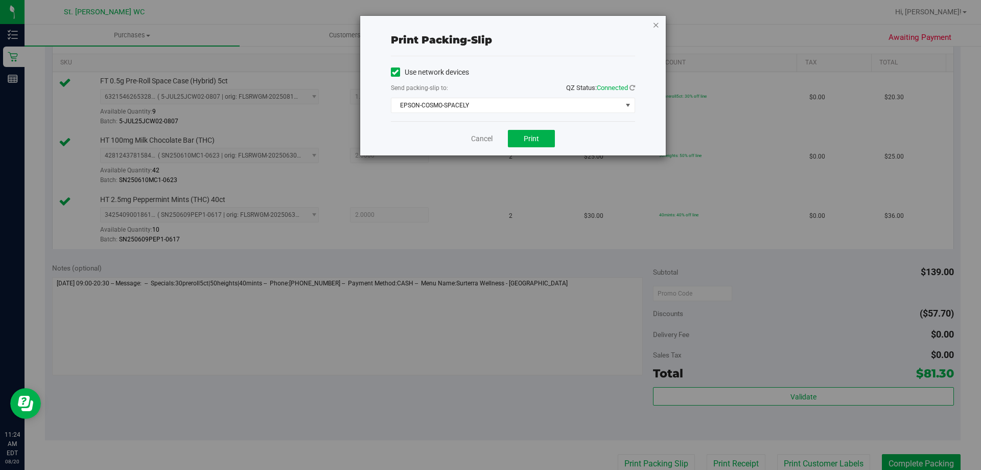
click at [656, 21] on icon "button" at bounding box center [655, 24] width 7 height 12
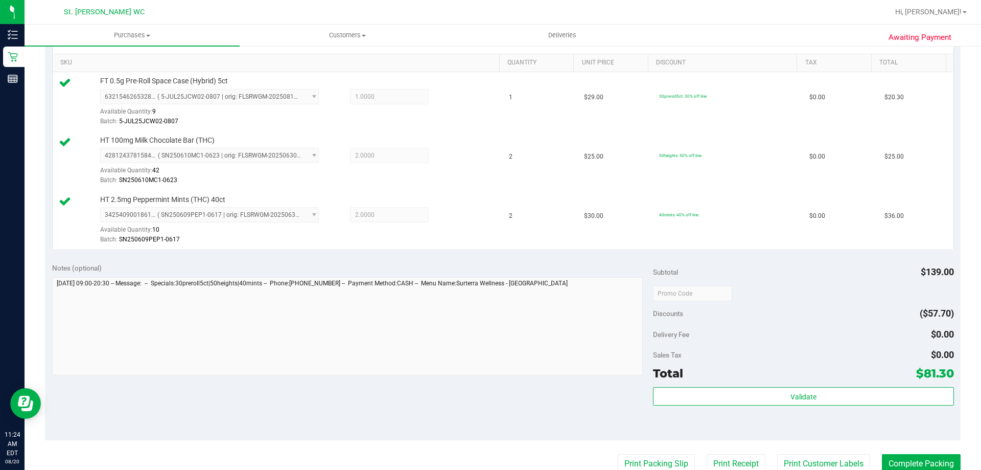
scroll to position [259, 0]
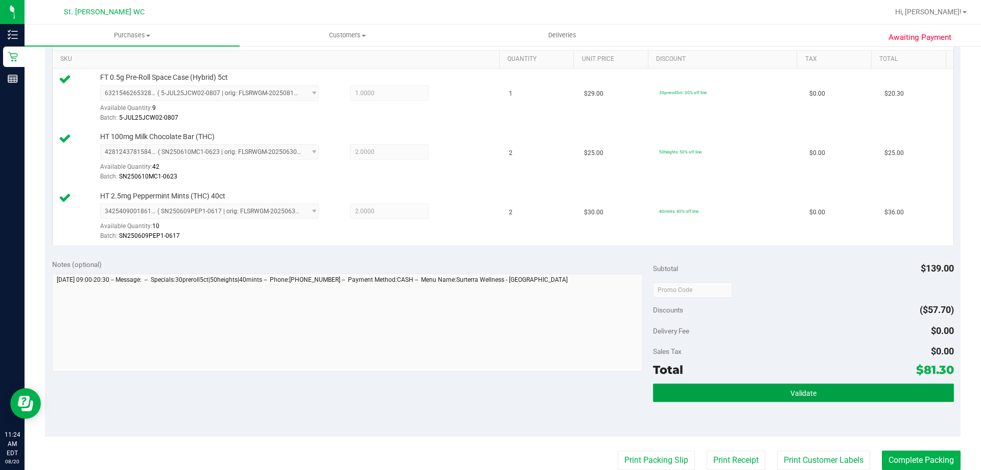
click at [764, 385] on button "Validate" at bounding box center [803, 392] width 300 height 18
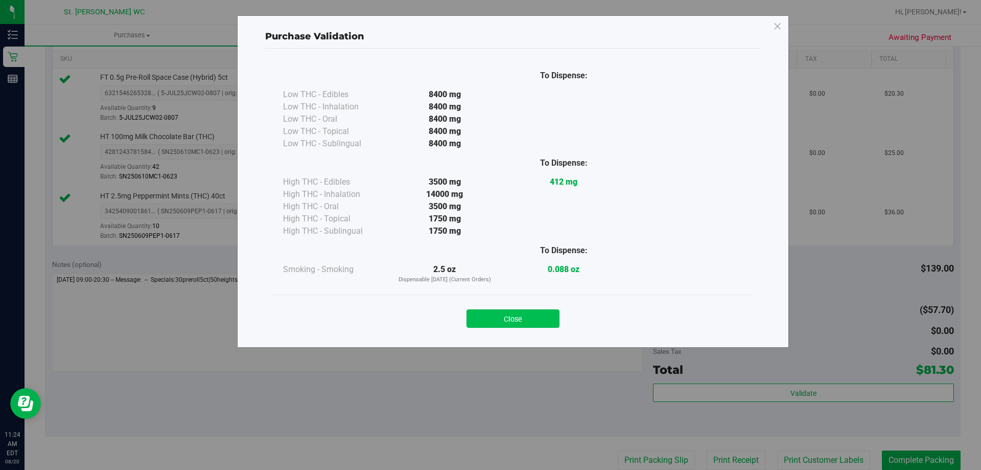
click at [522, 316] on button "Close" at bounding box center [512, 318] width 93 height 18
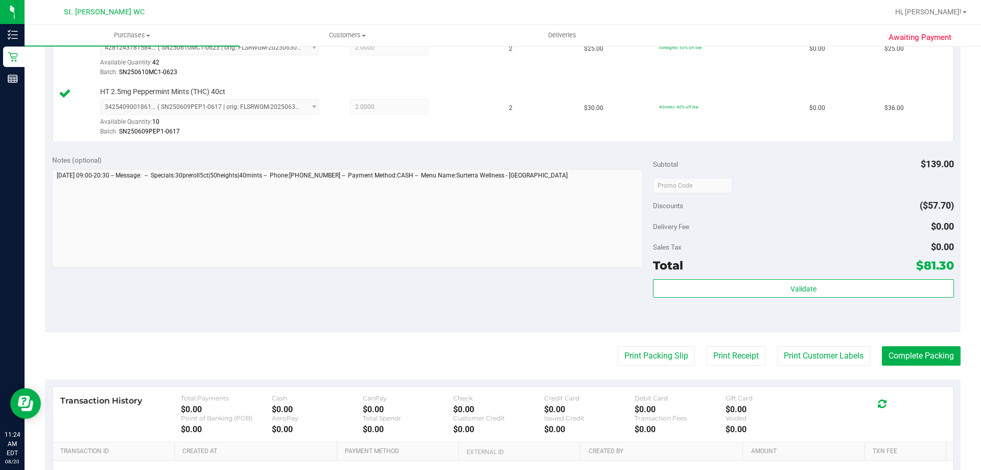
scroll to position [463, 0]
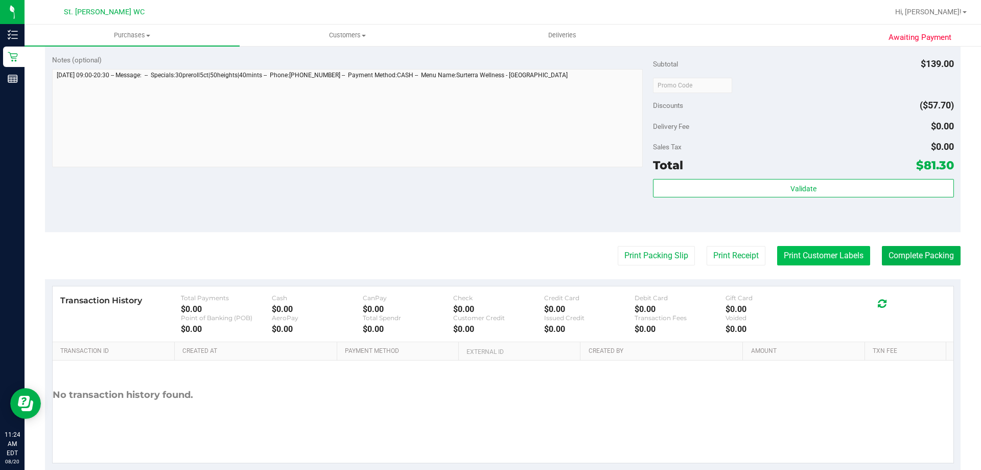
click at [799, 252] on button "Print Customer Labels" at bounding box center [823, 255] width 93 height 19
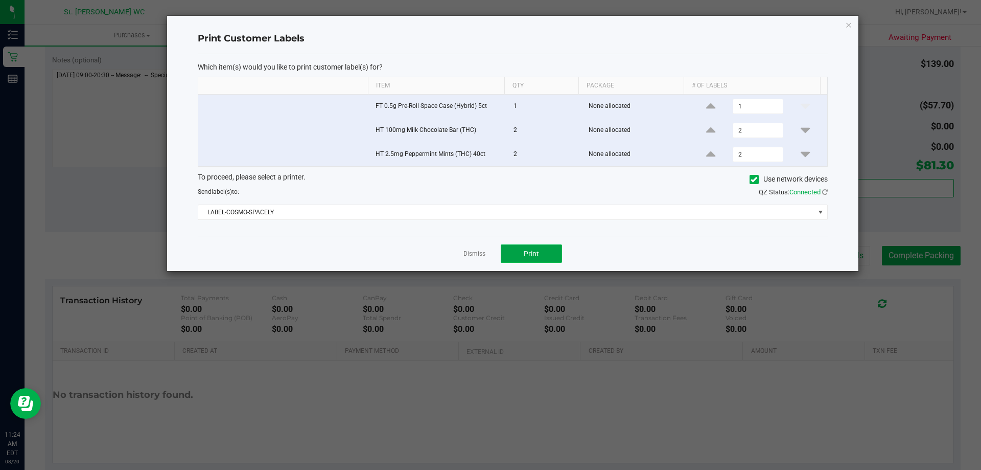
click at [535, 248] on button "Print" at bounding box center [531, 253] width 61 height 18
click at [848, 23] on icon "button" at bounding box center [848, 24] width 7 height 12
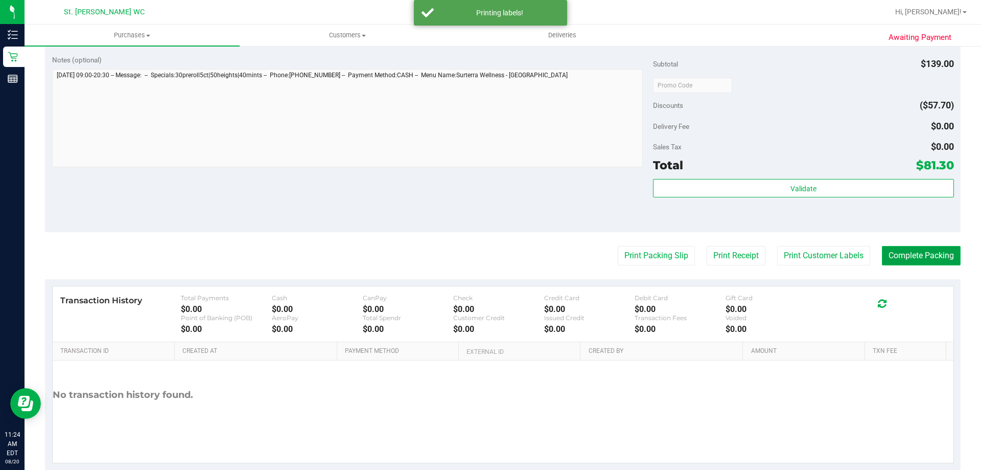
click at [911, 256] on button "Complete Packing" at bounding box center [921, 255] width 79 height 19
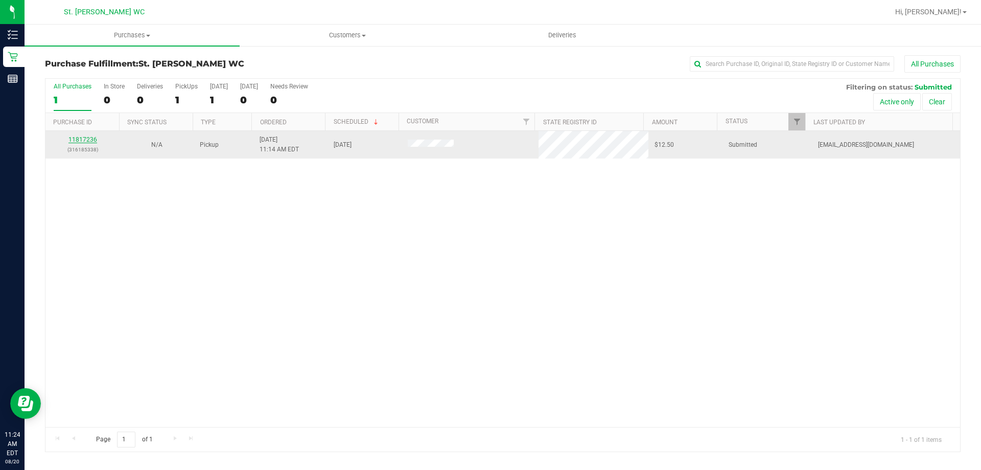
click at [78, 142] on link "11817236" at bounding box center [82, 139] width 29 height 7
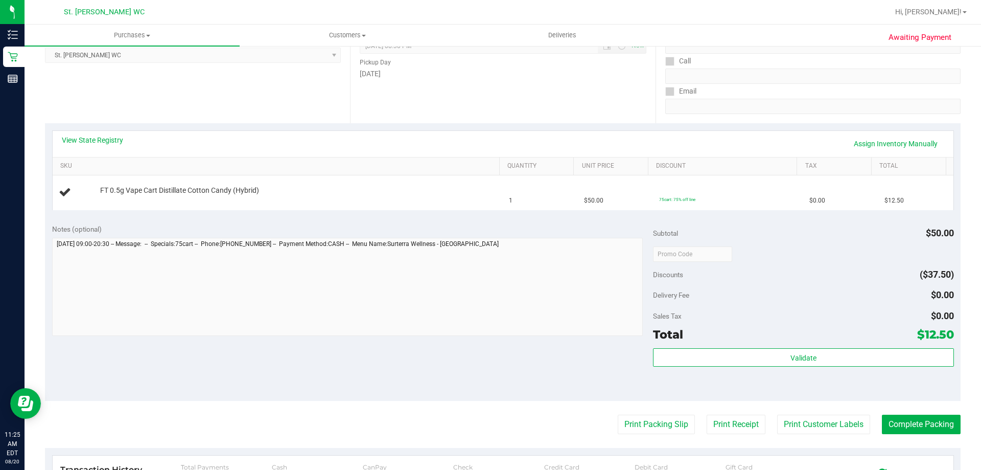
scroll to position [153, 0]
click at [642, 421] on button "Print Packing Slip" at bounding box center [656, 422] width 77 height 19
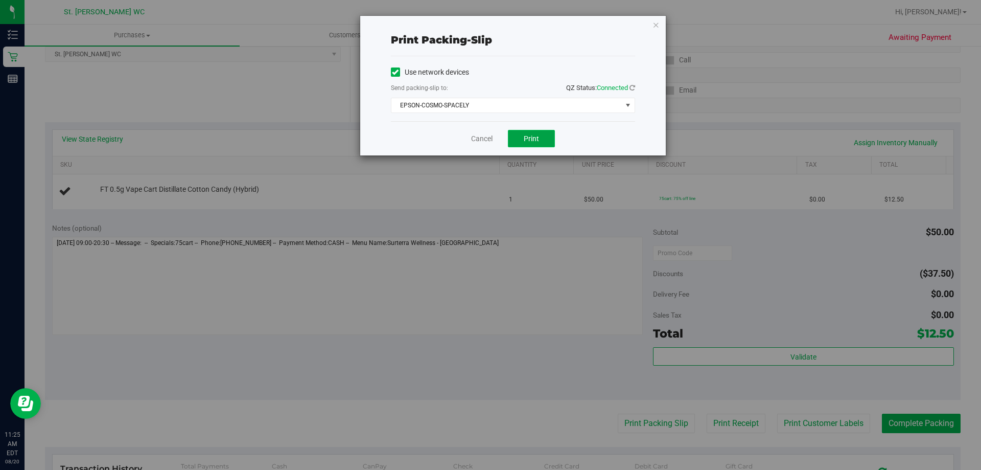
click at [527, 140] on span "Print" at bounding box center [531, 138] width 15 height 8
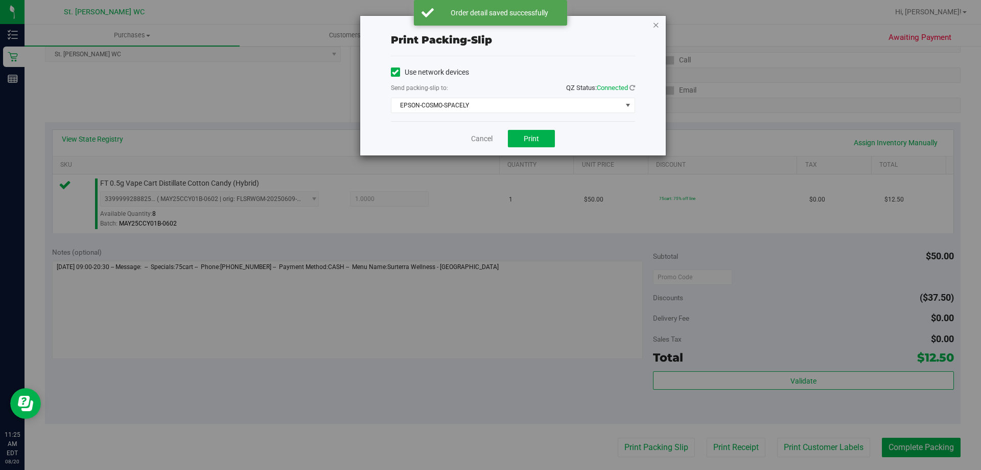
click at [658, 24] on icon "button" at bounding box center [655, 24] width 7 height 12
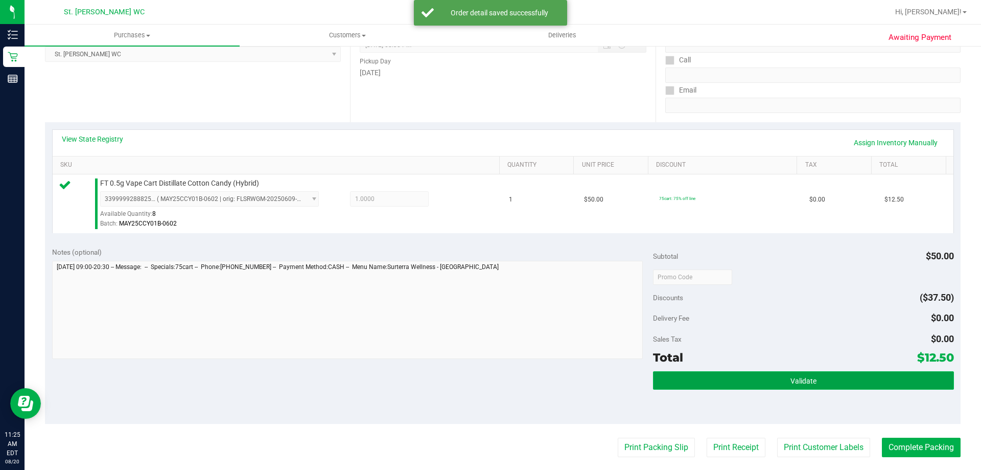
click at [730, 381] on button "Validate" at bounding box center [803, 380] width 300 height 18
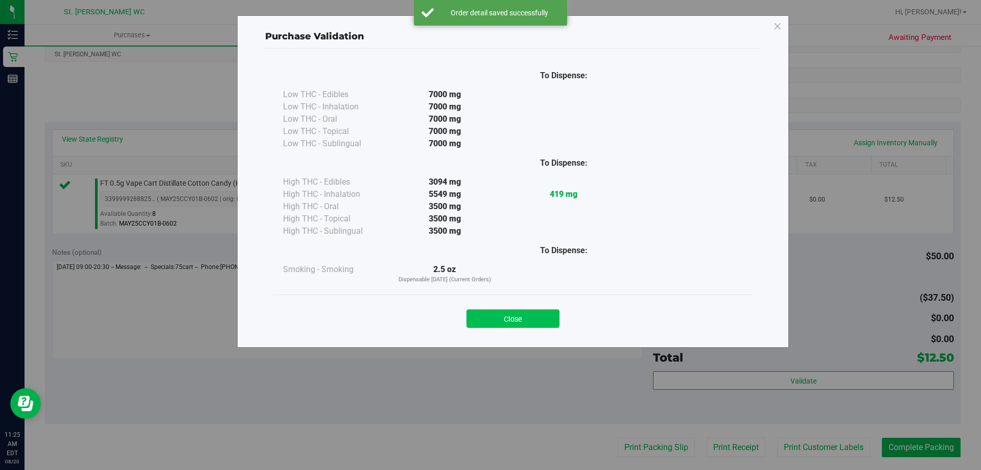
click at [498, 315] on button "Close" at bounding box center [512, 318] width 93 height 18
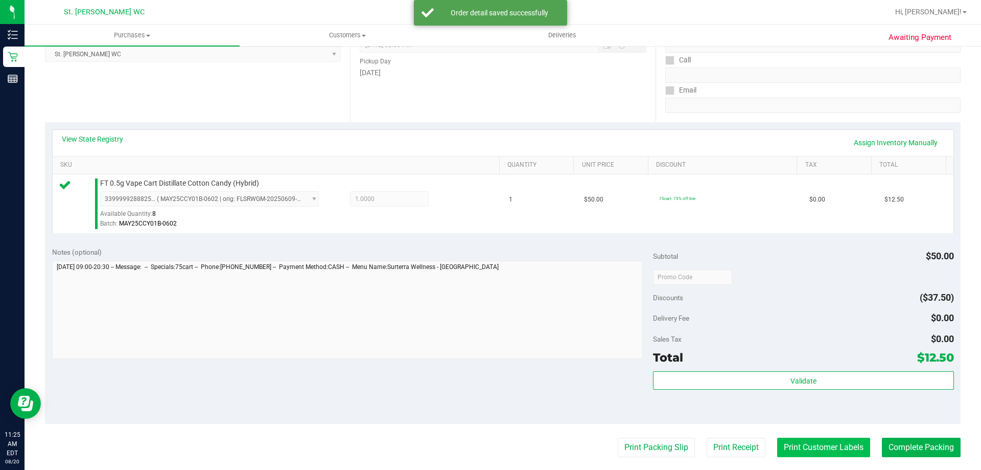
click at [797, 442] on button "Print Customer Labels" at bounding box center [823, 446] width 93 height 19
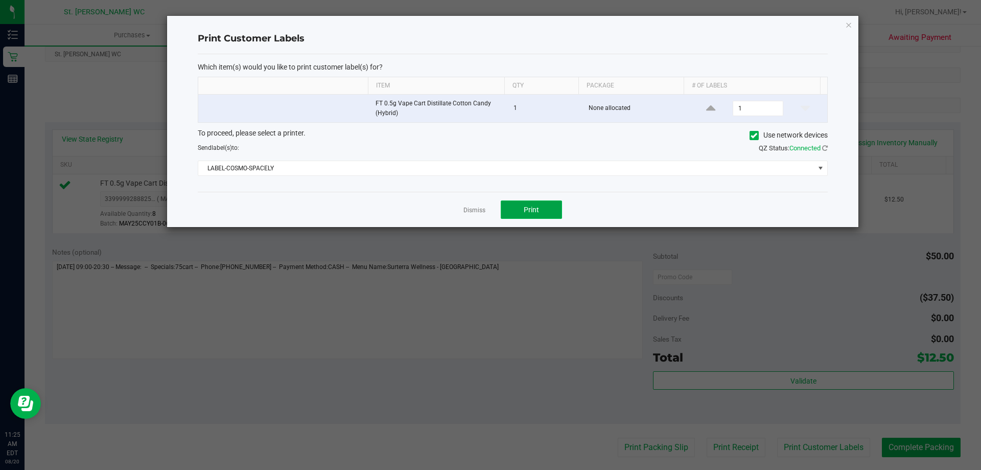
click at [509, 213] on button "Print" at bounding box center [531, 209] width 61 height 18
click at [850, 26] on icon "button" at bounding box center [848, 24] width 7 height 12
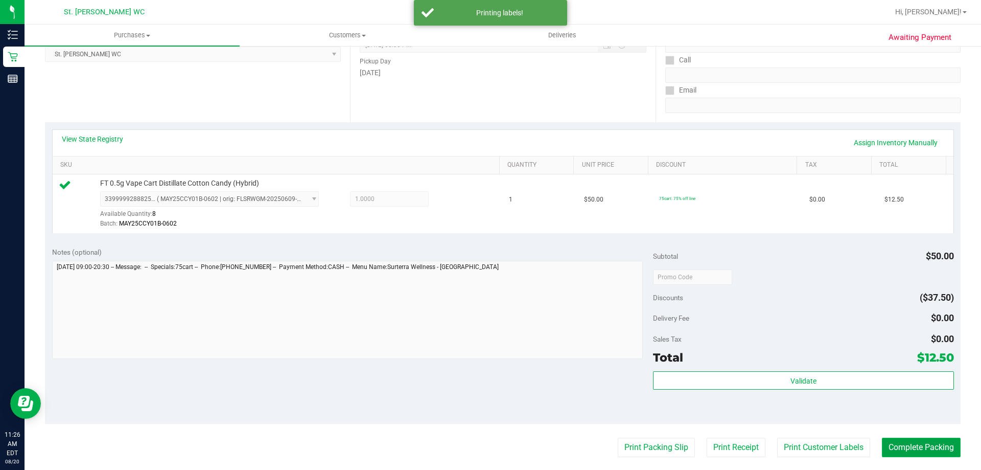
click at [909, 439] on button "Complete Packing" at bounding box center [921, 446] width 79 height 19
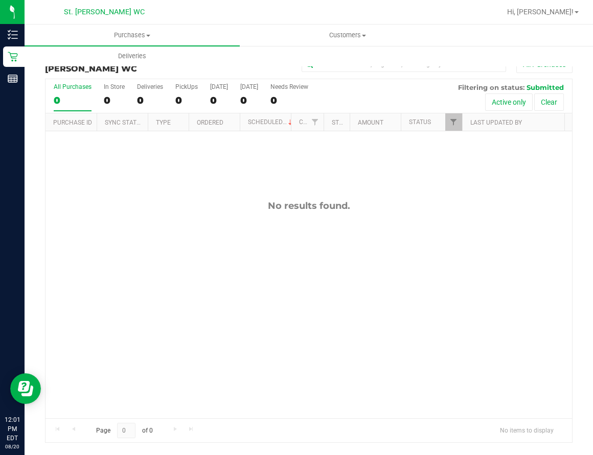
drag, startPoint x: 323, startPoint y: 288, endPoint x: 323, endPoint y: 4, distance: 284.1
click at [323, 288] on div "No results found." at bounding box center [308, 309] width 526 height 356
click at [232, 255] on div "No results found." at bounding box center [308, 309] width 526 height 356
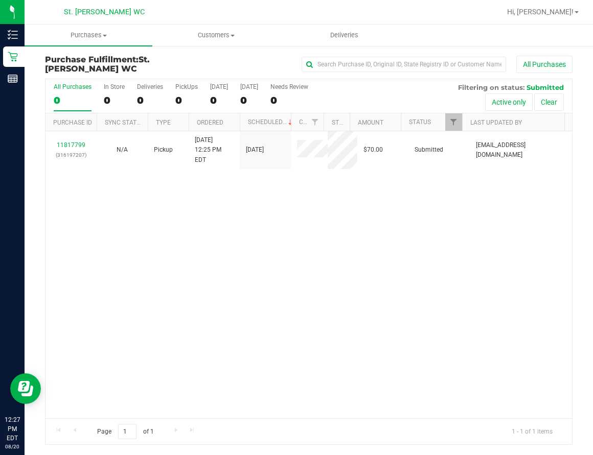
click at [198, 215] on div "11817799 (316197207) N/A Pickup 8/20/2025 12:25 PM EDT 8/20/2025 $70.00 Submitt…" at bounding box center [308, 274] width 526 height 287
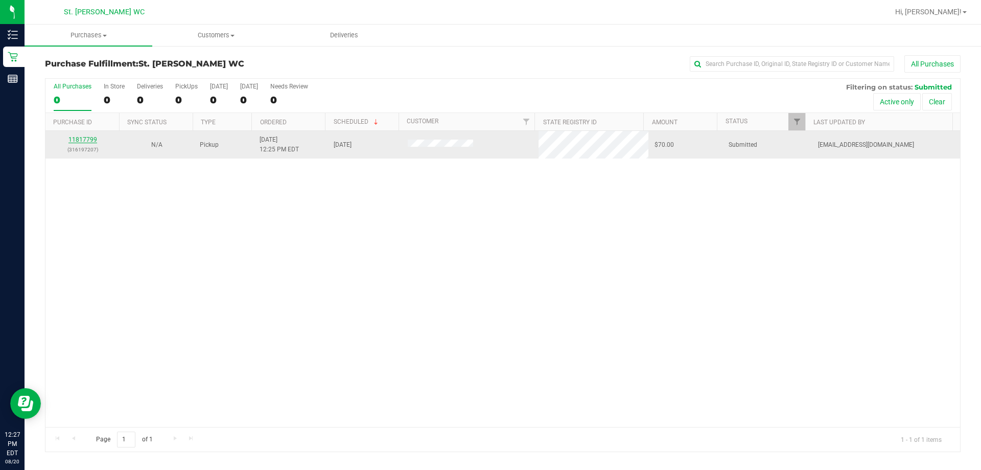
click at [79, 141] on link "11817799" at bounding box center [82, 139] width 29 height 7
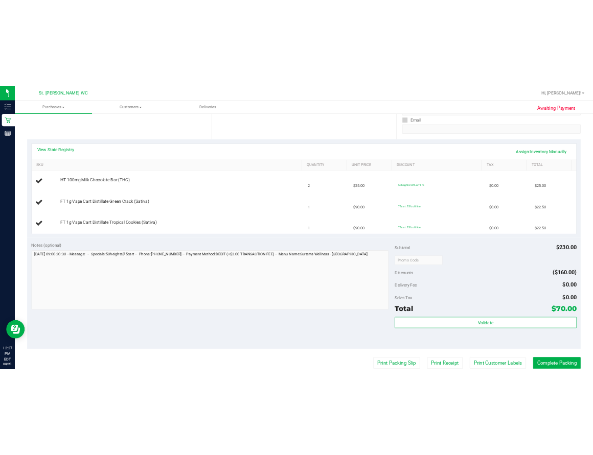
scroll to position [204, 0]
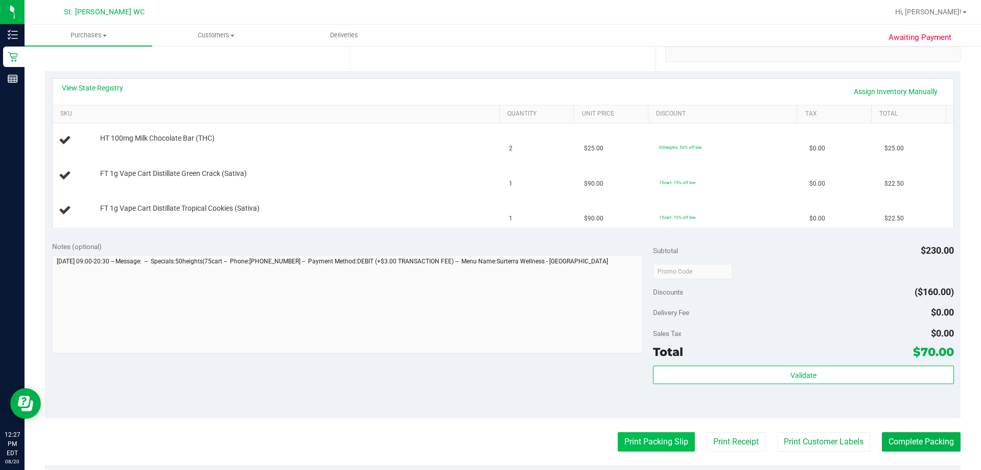
click at [592, 439] on button "Print Packing Slip" at bounding box center [656, 441] width 77 height 19
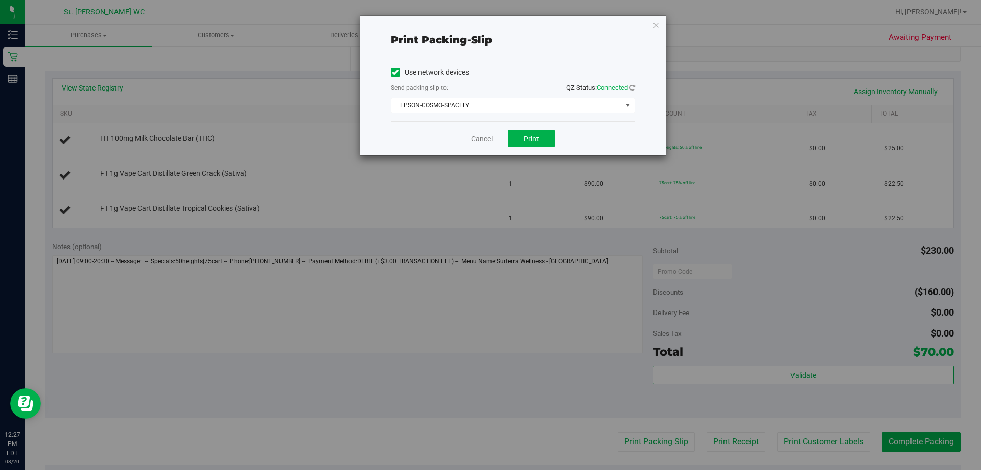
click at [534, 149] on div "Cancel Print" at bounding box center [513, 138] width 244 height 34
click at [536, 139] on span "Print" at bounding box center [531, 138] width 15 height 8
click at [592, 23] on icon "button" at bounding box center [655, 24] width 7 height 12
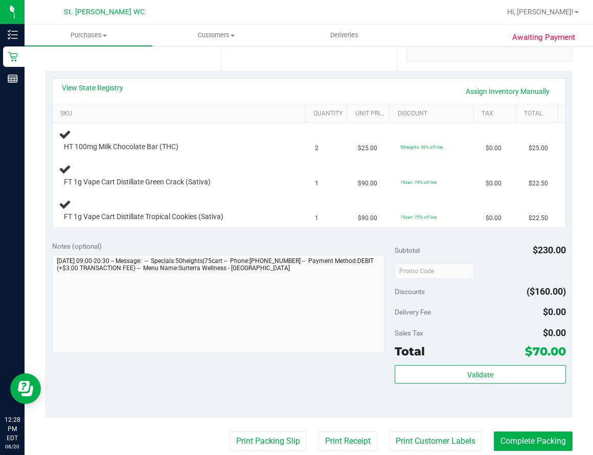
click at [248, 367] on div "Notes (optional) Subtotal $230.00 Discounts ($160.00) Delivery Fee $0.00 Sales …" at bounding box center [308, 326] width 527 height 184
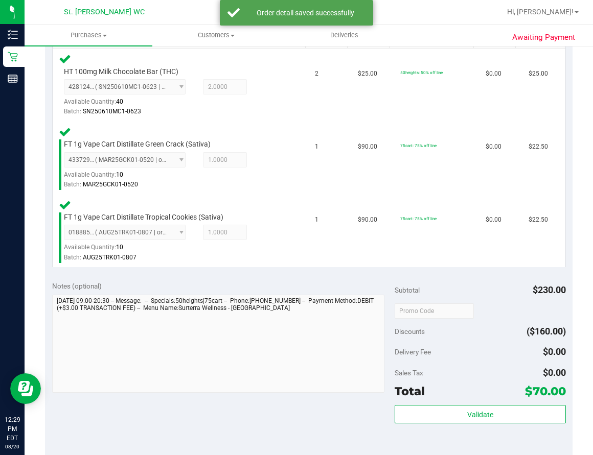
scroll to position [358, 0]
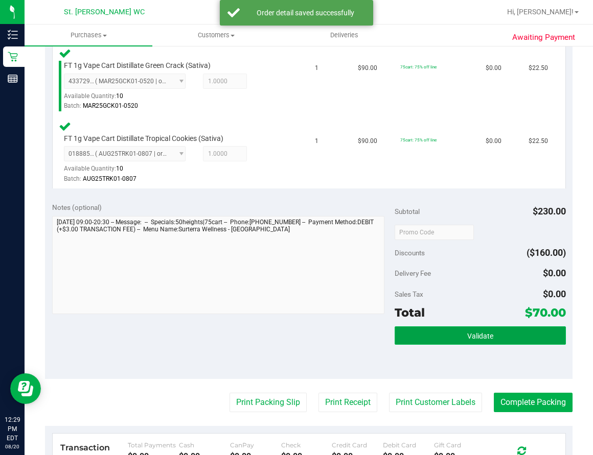
click at [452, 333] on button "Validate" at bounding box center [479, 335] width 171 height 18
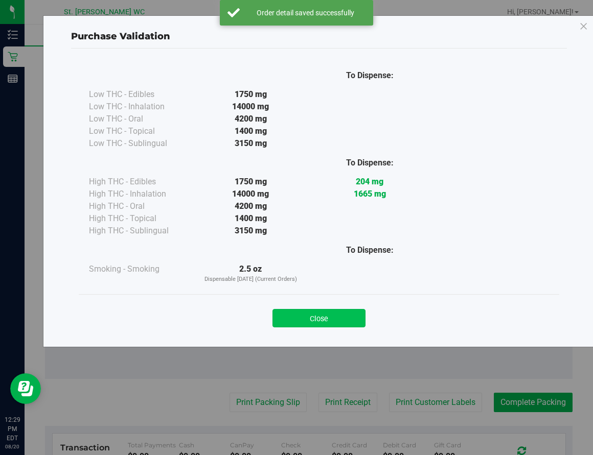
click at [293, 313] on button "Close" at bounding box center [318, 318] width 93 height 18
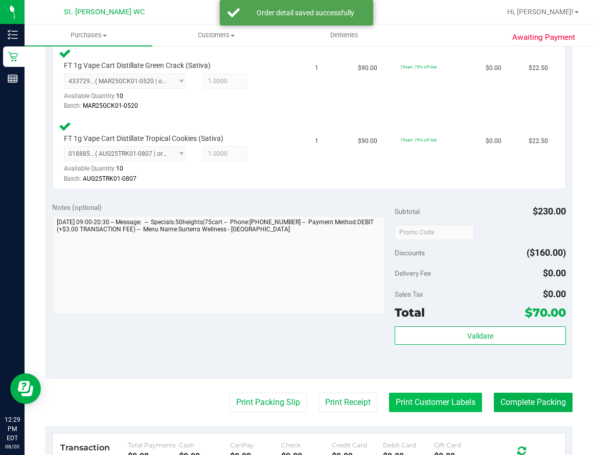
click at [449, 405] on button "Print Customer Labels" at bounding box center [435, 402] width 93 height 19
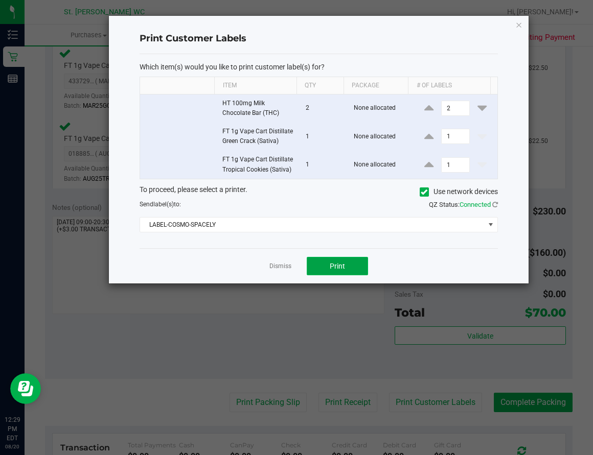
click at [330, 268] on span "Print" at bounding box center [337, 266] width 15 height 8
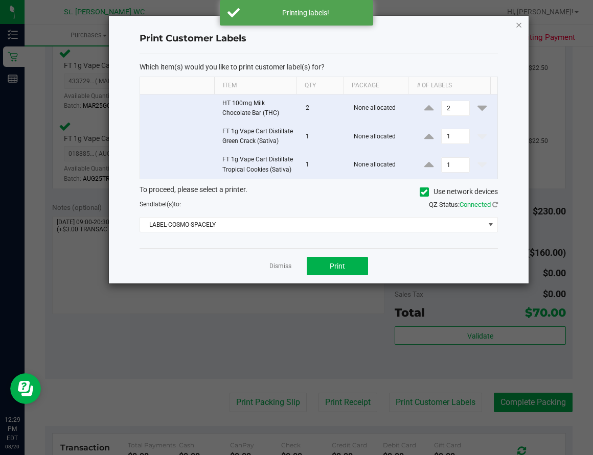
click at [518, 26] on icon "button" at bounding box center [518, 24] width 7 height 12
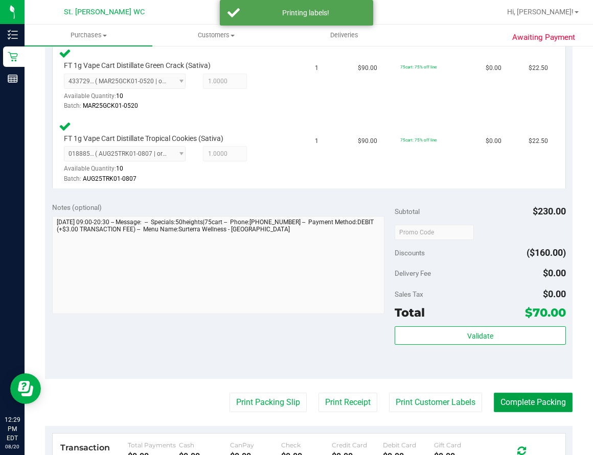
drag, startPoint x: 514, startPoint y: 403, endPoint x: 518, endPoint y: 397, distance: 7.4
click at [514, 402] on button "Complete Packing" at bounding box center [533, 402] width 79 height 19
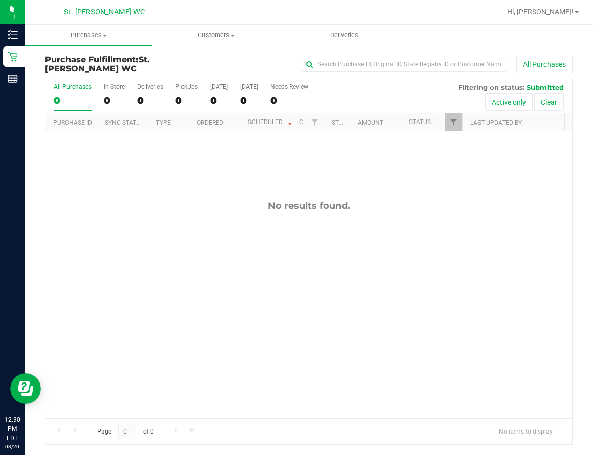
click at [327, 219] on div "No results found." at bounding box center [308, 309] width 526 height 356
click at [247, 279] on div "No results found." at bounding box center [308, 309] width 526 height 356
